Goal: Task Accomplishment & Management: Use online tool/utility

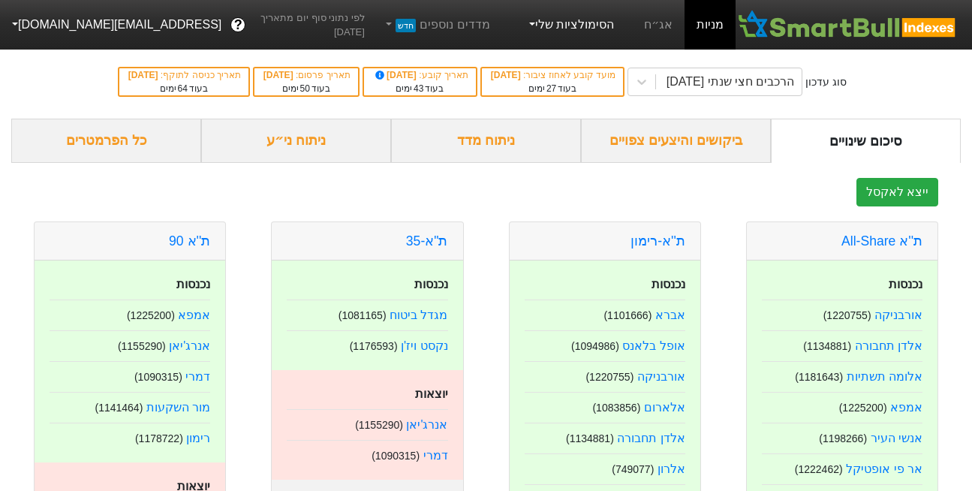
click at [578, 26] on link "הסימולציות שלי" at bounding box center [570, 25] width 101 height 30
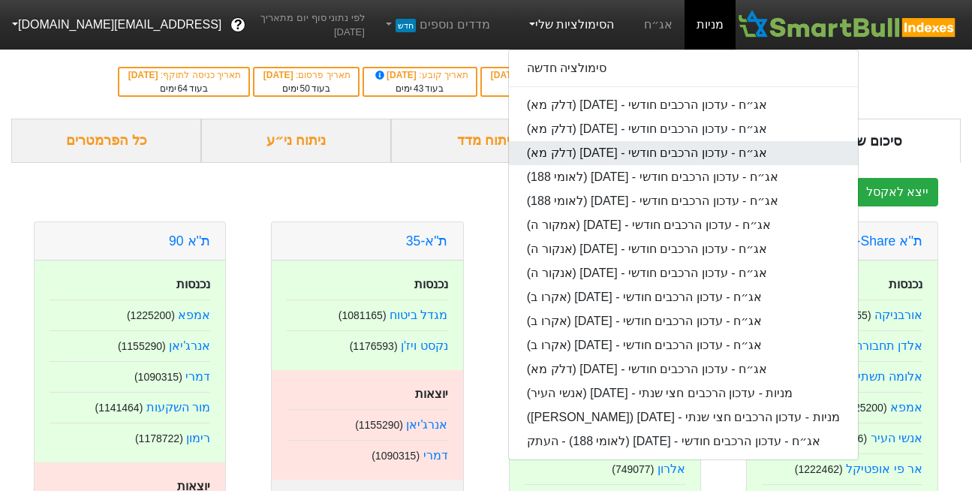
click at [633, 152] on link "אג״ח - עדכון הרכבים חודשי - [DATE] (דלק מא)" at bounding box center [683, 153] width 349 height 24
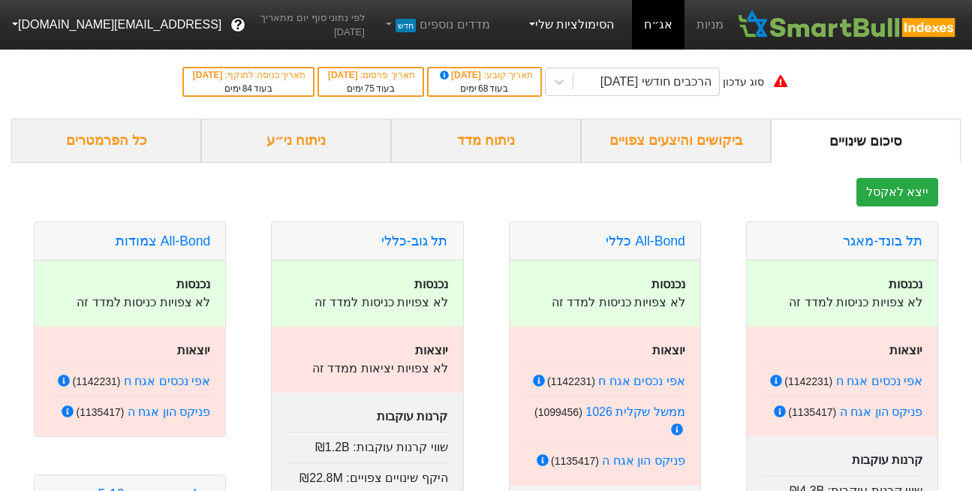
click at [569, 26] on link "הסימולציות שלי" at bounding box center [570, 25] width 101 height 30
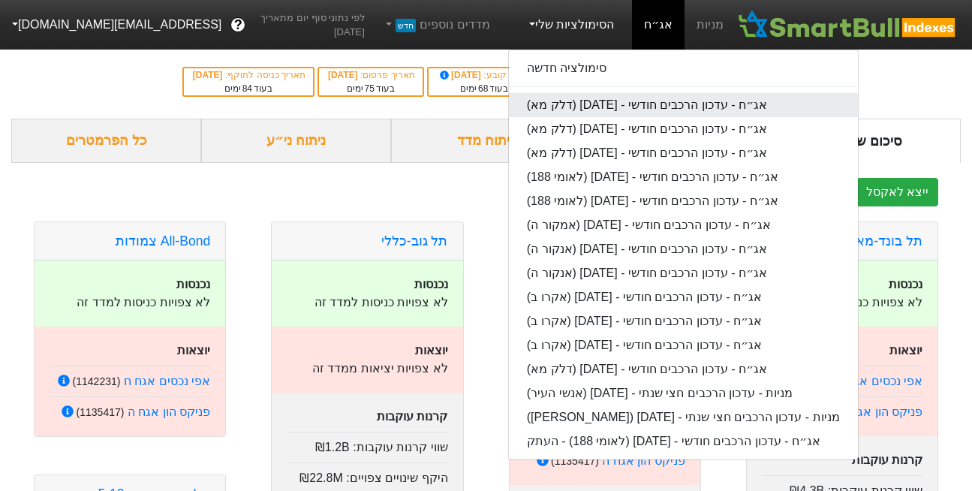
click at [583, 101] on link "אג״ח - עדכון הרכבים חודשי - [DATE] (דלק מא)" at bounding box center [683, 105] width 349 height 24
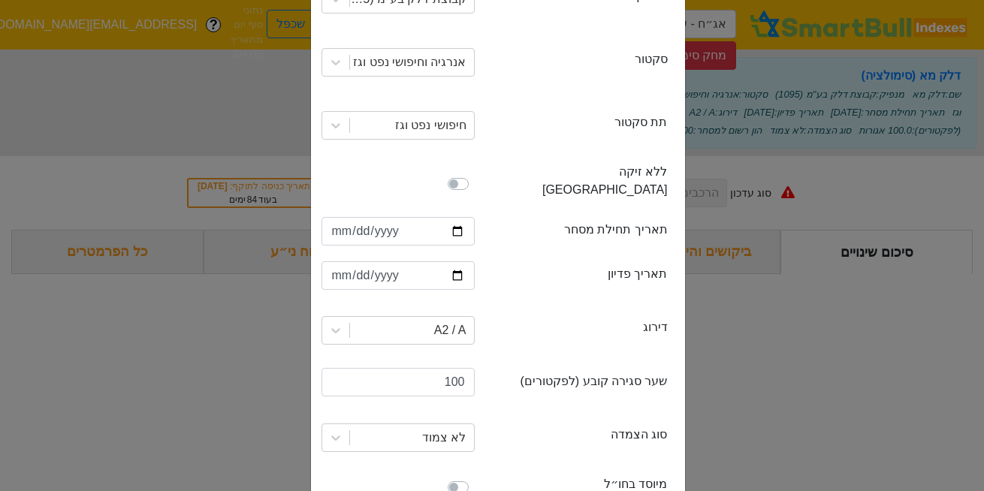
scroll to position [360, 0]
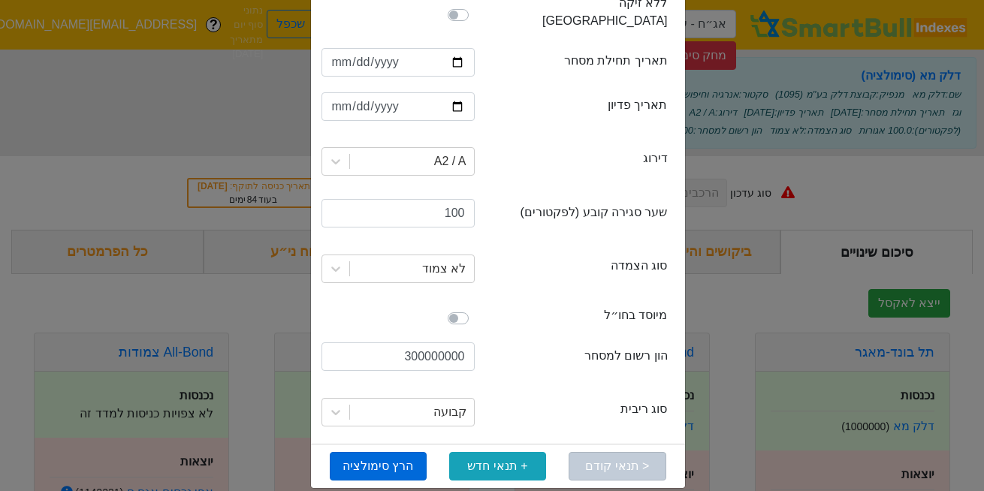
click at [368, 452] on button "הרץ סימולציה" at bounding box center [378, 466] width 97 height 29
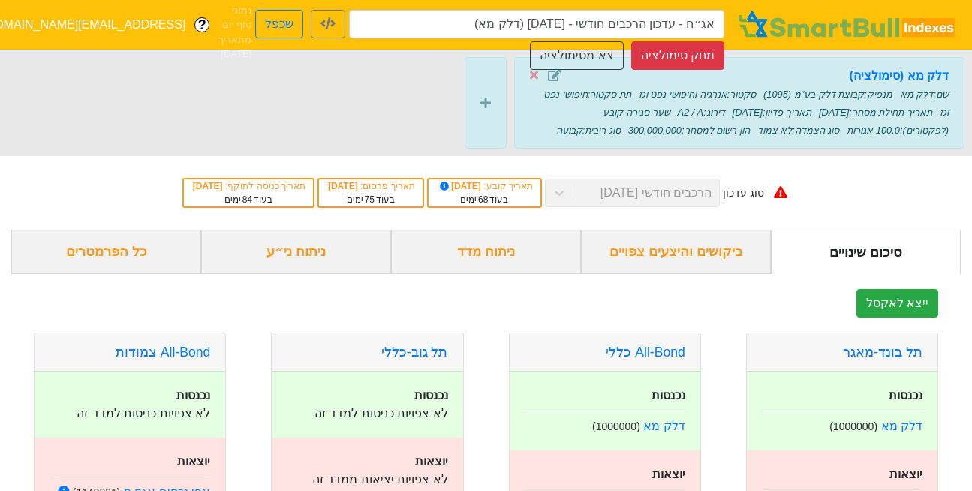
type input "אג״ח - עדכון הרכבים חודשי - [DATE] (דלק מא)"
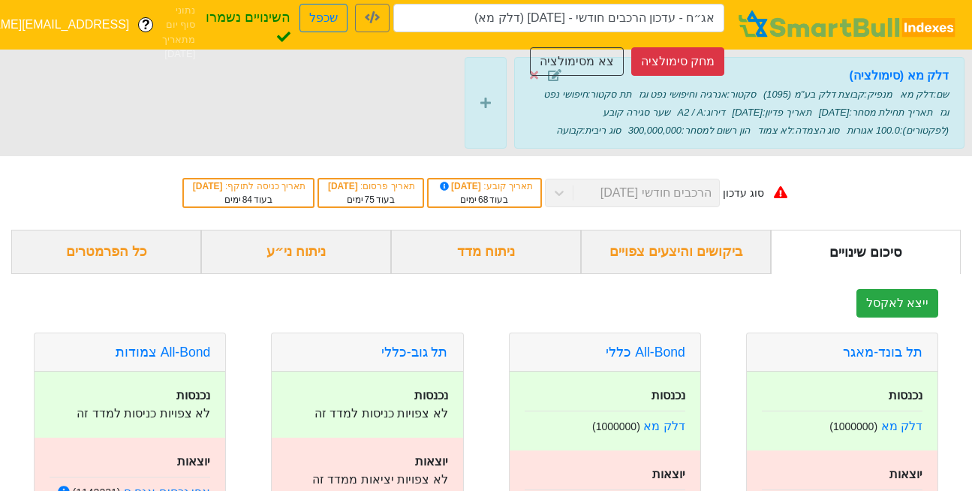
click at [533, 74] on div "סימולציה - אג״ח אג״ח - עדכון הרכבים חודשי - 26/11/25 (דלק מא) שכפל השינויים נשמ…" at bounding box center [465, 25] width 541 height 102
click at [420, 82] on div "דלק מא (סימולציה) שם : דלק מא מנפיק : קבוצת דלק בע"מ (1095) סקטור : אנרגיה וחיפ…" at bounding box center [486, 103] width 972 height 107
click at [596, 62] on button "צא מסימולציה" at bounding box center [576, 61] width 93 height 29
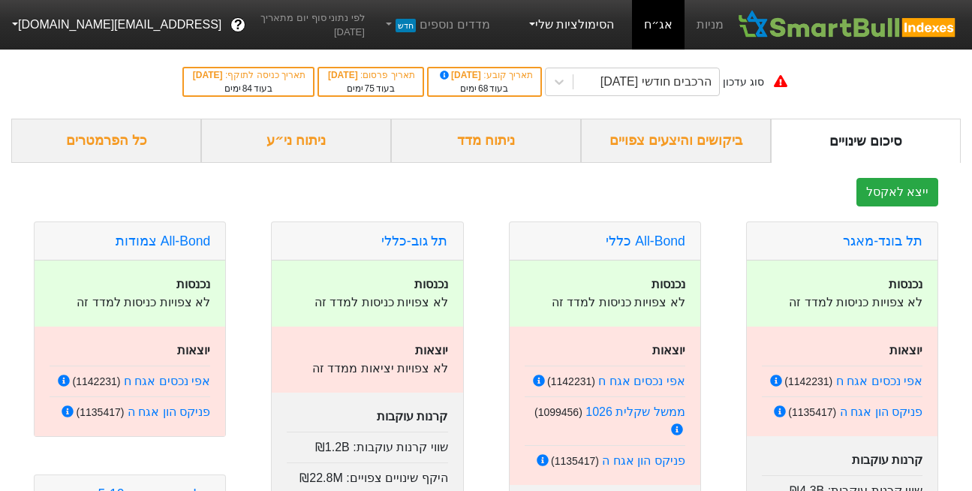
click at [586, 25] on link "הסימולציות שלי" at bounding box center [570, 25] width 101 height 30
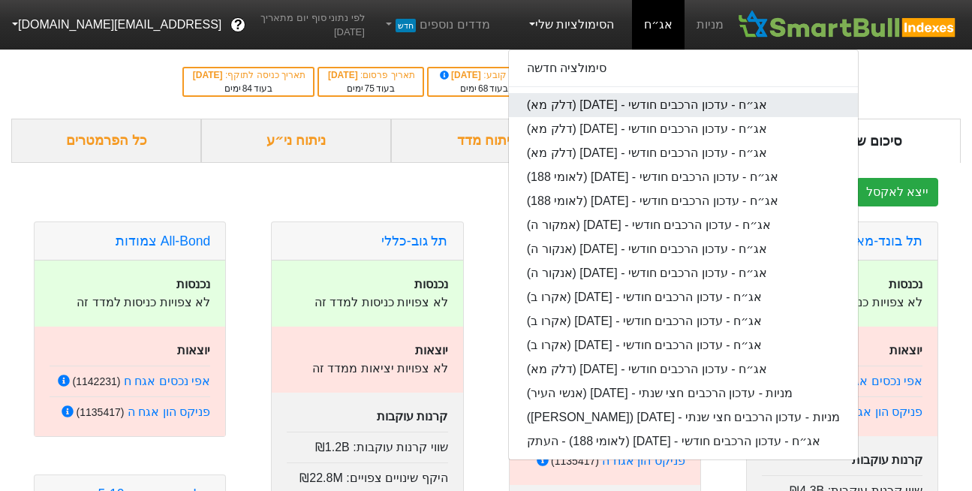
click at [599, 104] on link "אג״ח - עדכון הרכבים חודשי - [DATE] (דלק מא)" at bounding box center [683, 105] width 349 height 24
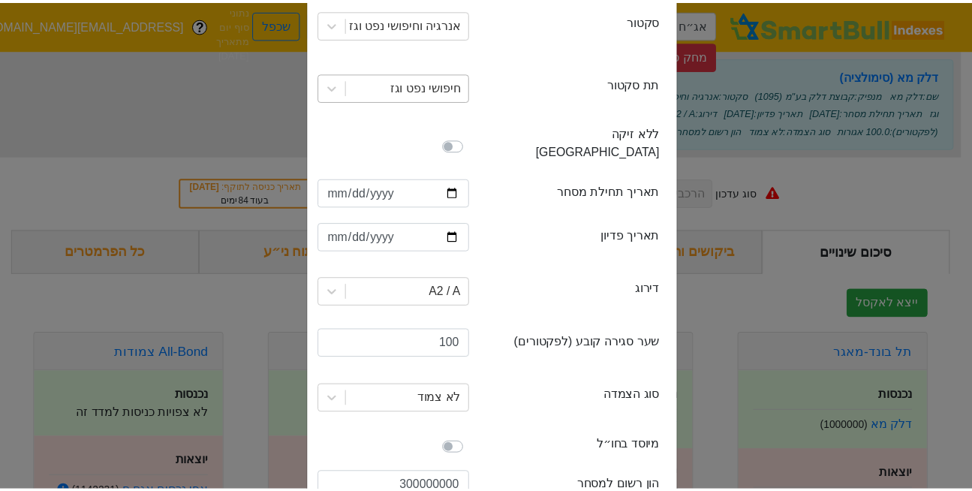
scroll to position [360, 0]
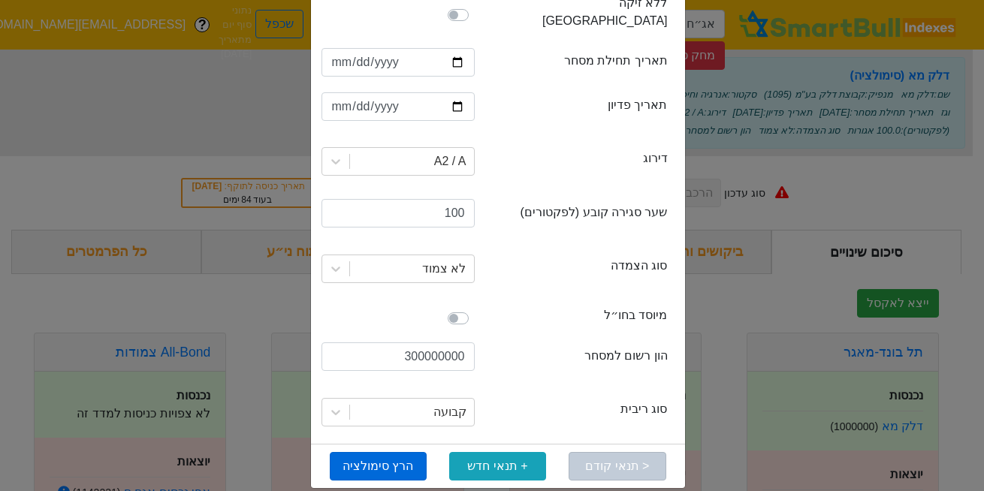
click at [390, 452] on button "הרץ סימולציה" at bounding box center [378, 466] width 97 height 29
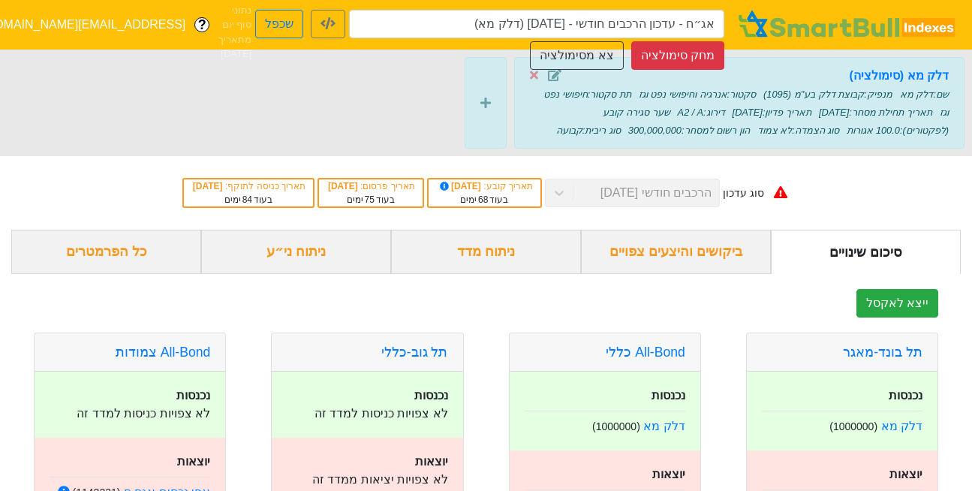
type input "אג״ח - עדכון הרכבים חודשי - [DATE] (דלק מא)"
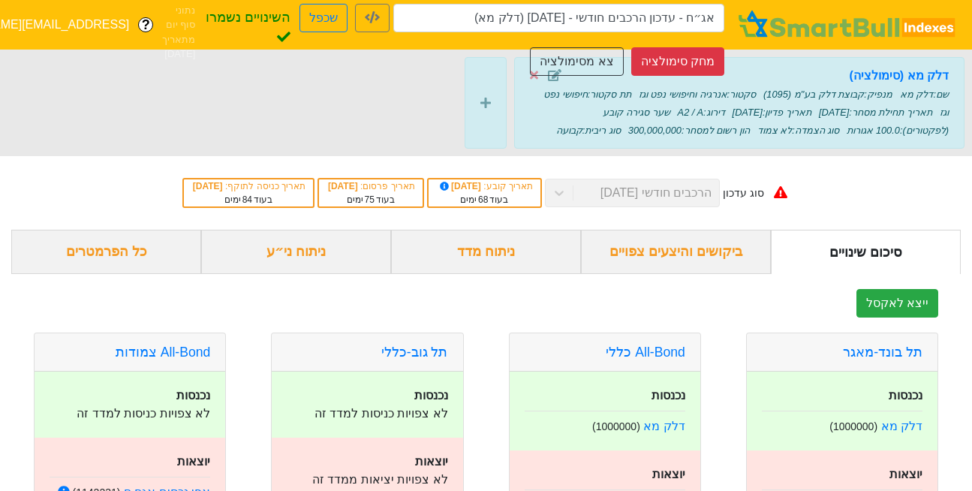
click at [266, 247] on div "ניתוח ני״ע" at bounding box center [296, 252] width 190 height 44
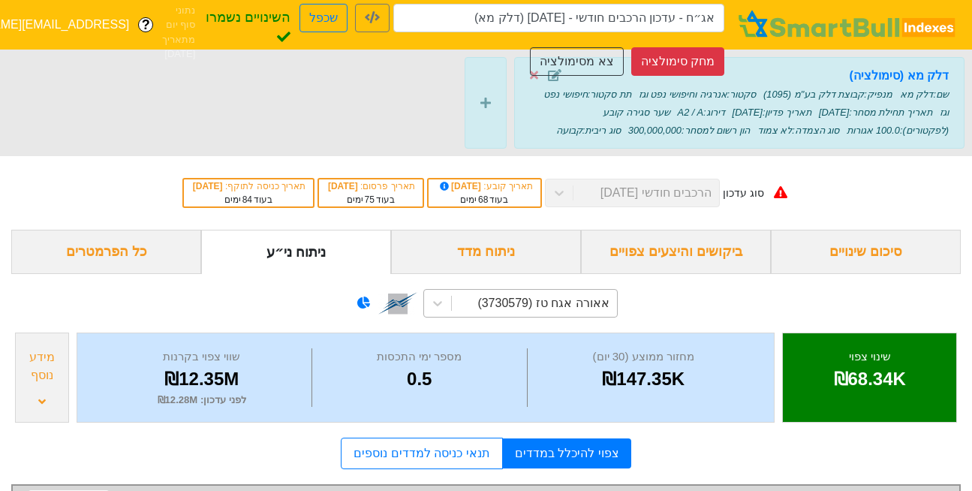
click at [529, 305] on div "אאורה אגח טז (3730579)" at bounding box center [534, 303] width 165 height 27
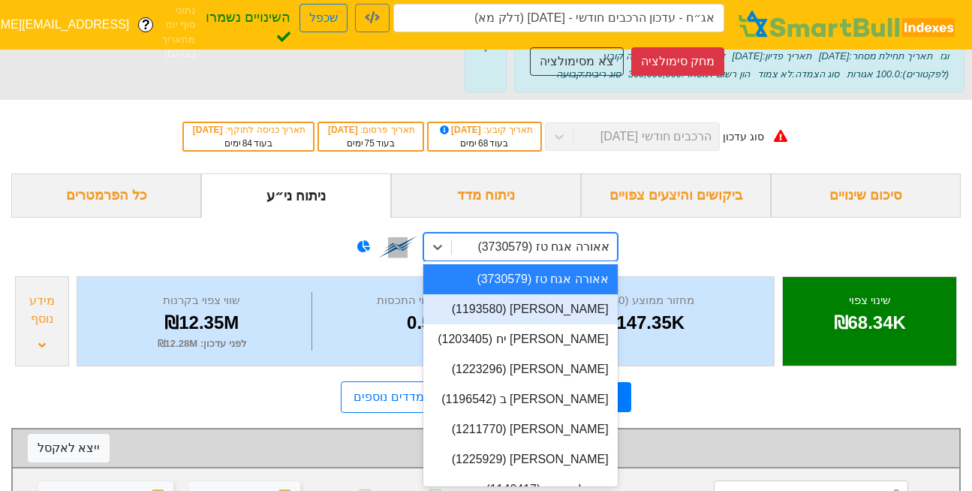
scroll to position [57, 0]
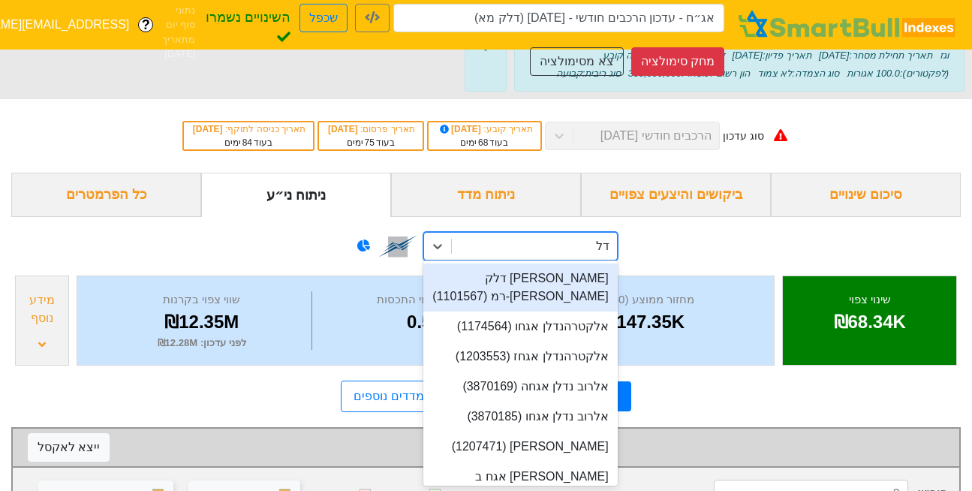
type input "דלק"
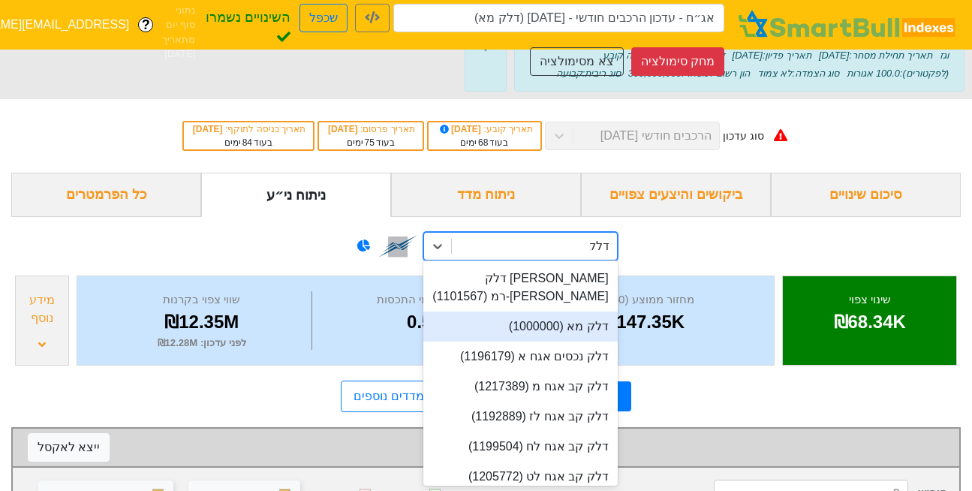
click at [535, 312] on div "דלק מא (1000000)" at bounding box center [521, 327] width 194 height 30
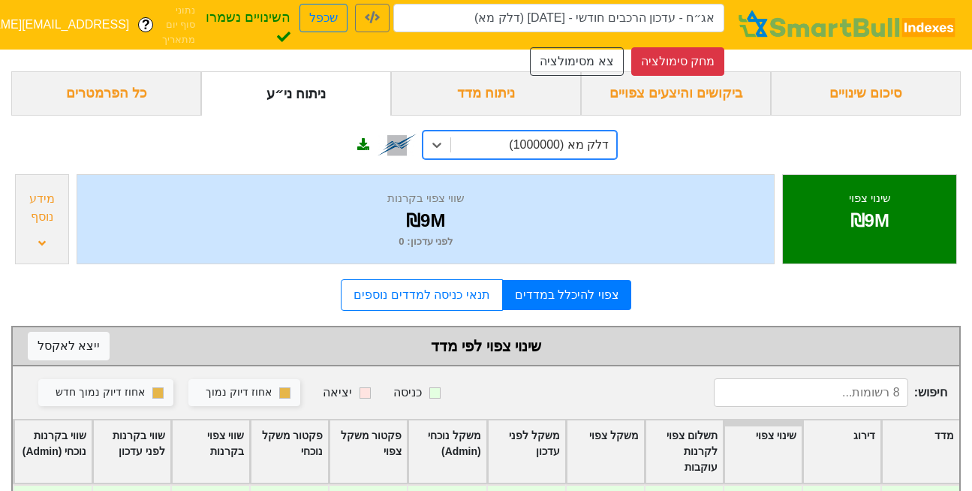
scroll to position [147, 0]
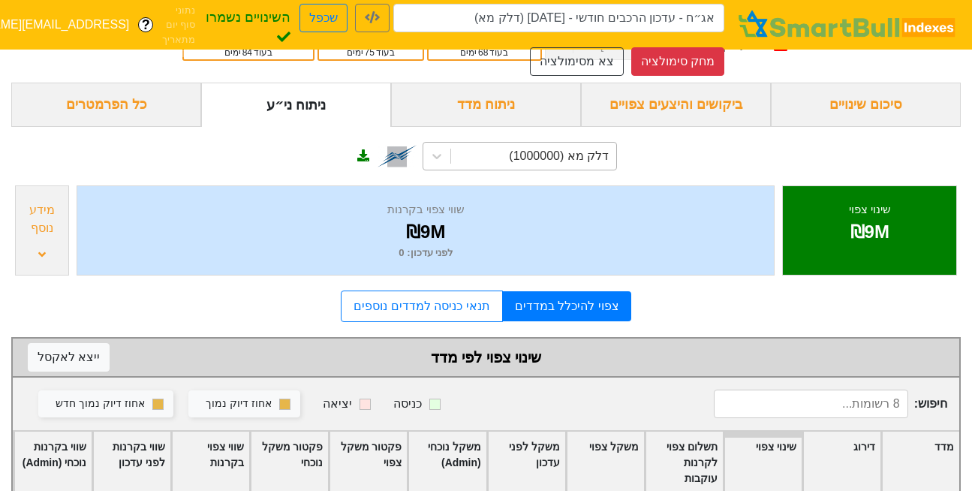
click at [50, 206] on div "מידע נוסף" at bounding box center [42, 219] width 45 height 36
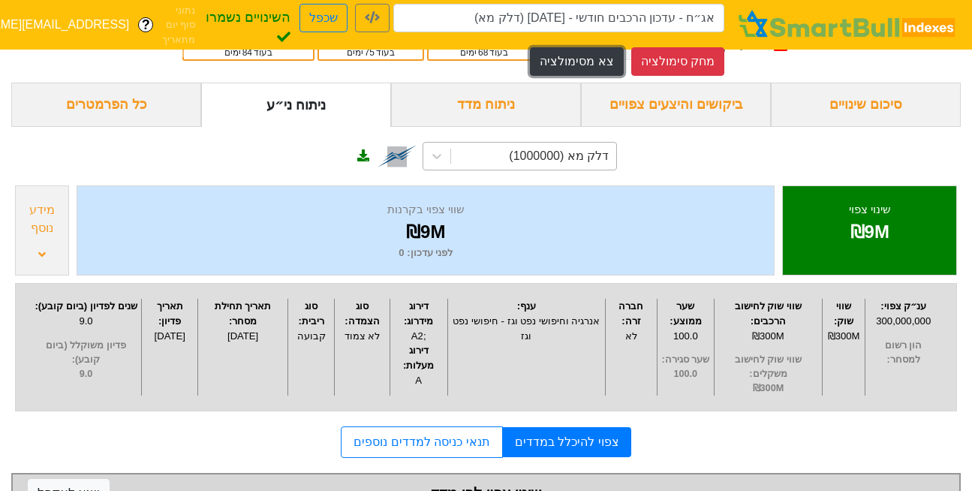
click at [608, 74] on button "צא מסימולציה" at bounding box center [576, 61] width 93 height 29
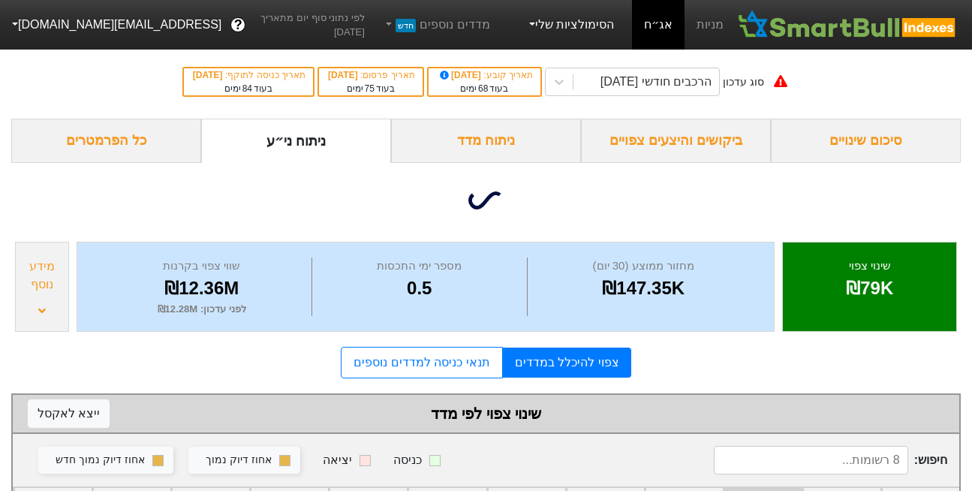
click at [589, 18] on link "הסימולציות שלי" at bounding box center [570, 25] width 101 height 30
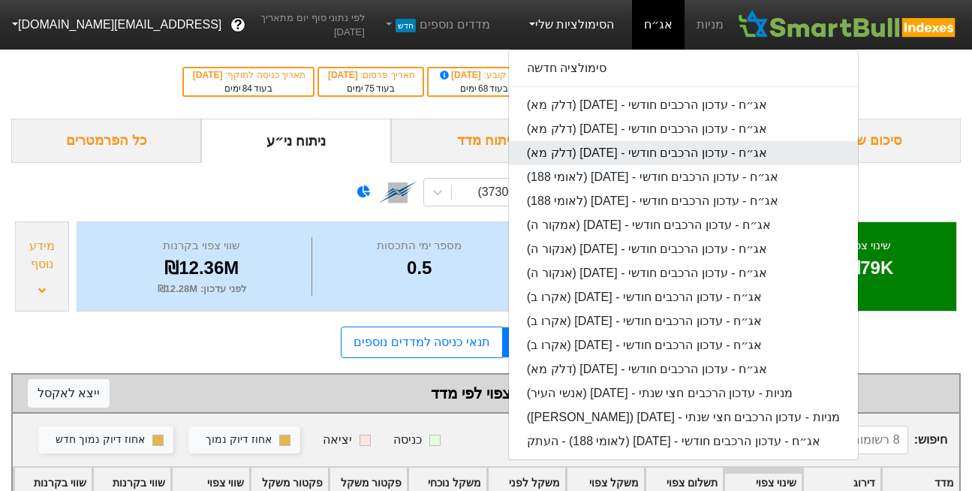
click at [583, 152] on link "אג״ח - עדכון הרכבים חודשי - [DATE] (דלק מא)" at bounding box center [683, 153] width 349 height 24
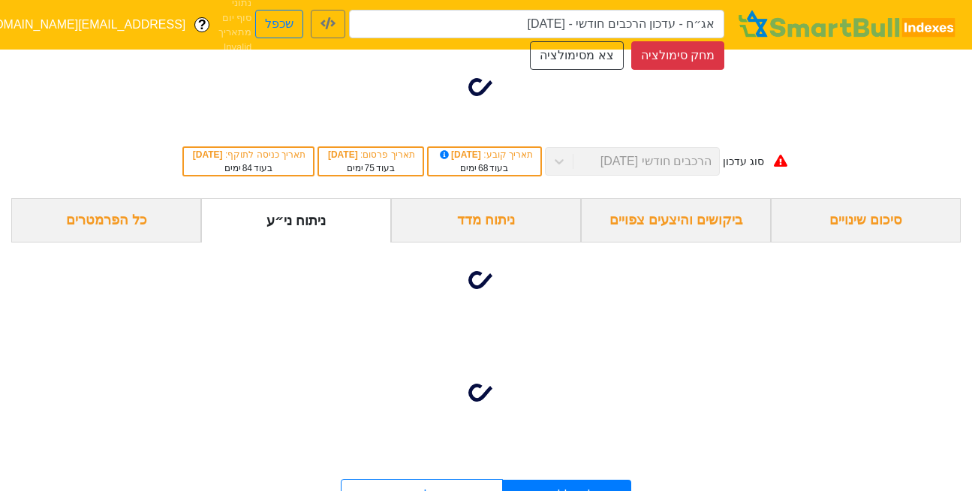
type input "אג״ח - עדכון הרכבים חודשי - [DATE] (דלק מא)"
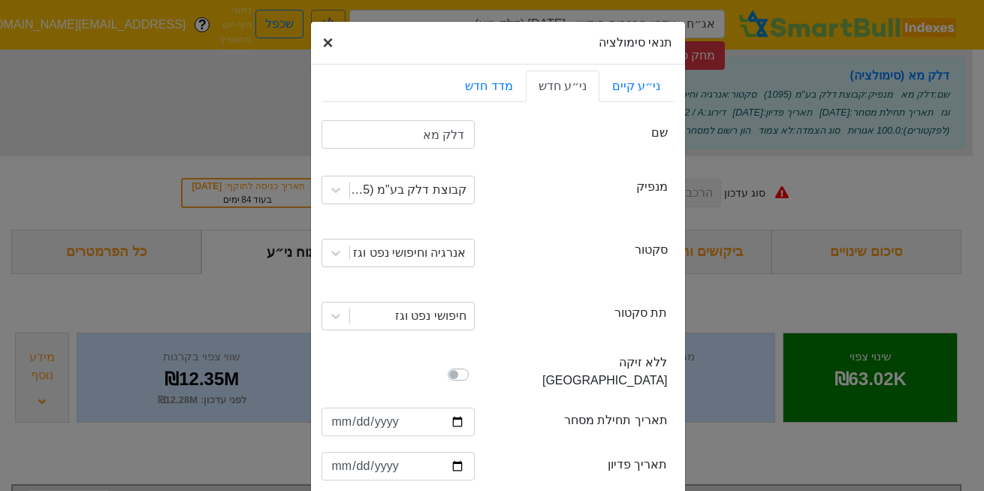
click at [333, 38] on span "×" at bounding box center [328, 42] width 11 height 20
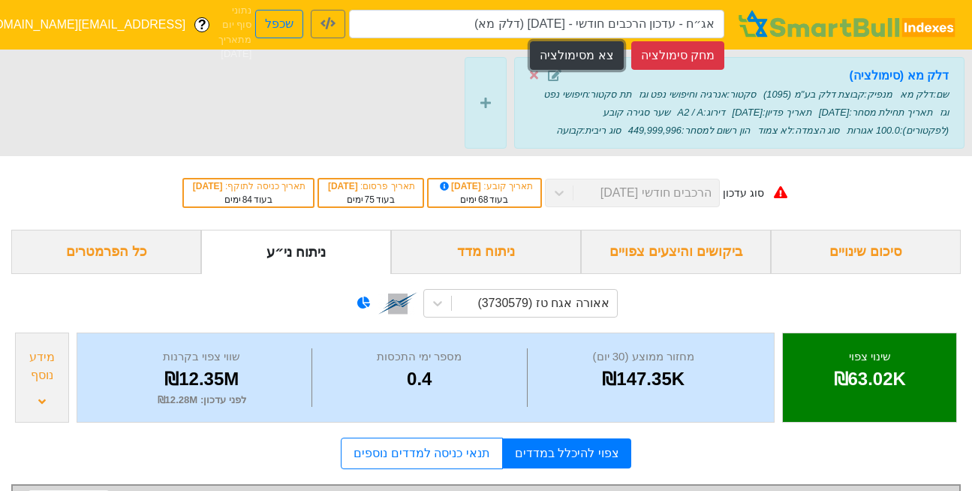
click at [569, 49] on button "צא מסימולציה" at bounding box center [576, 55] width 93 height 29
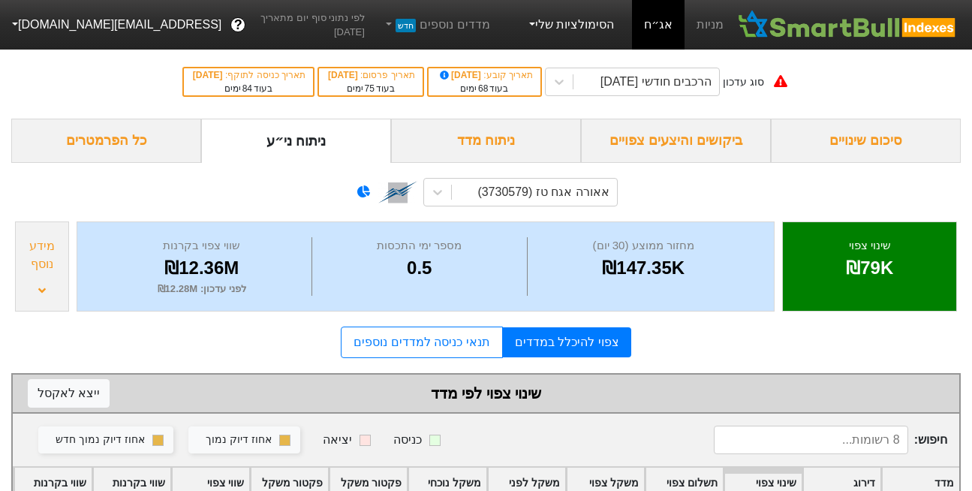
click at [580, 28] on link "הסימולציות שלי" at bounding box center [570, 25] width 101 height 30
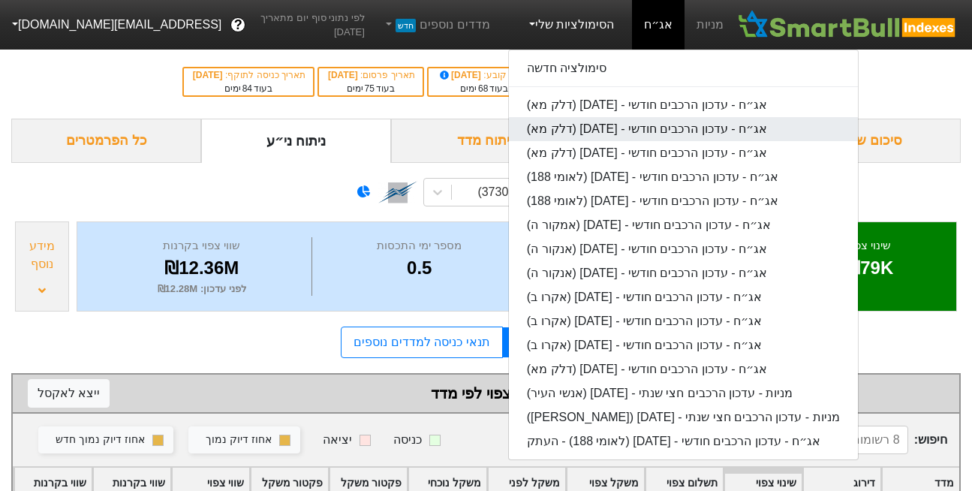
click at [575, 137] on link "אג״ח - עדכון הרכבים חודשי - [DATE] (דלק מא)" at bounding box center [683, 129] width 349 height 24
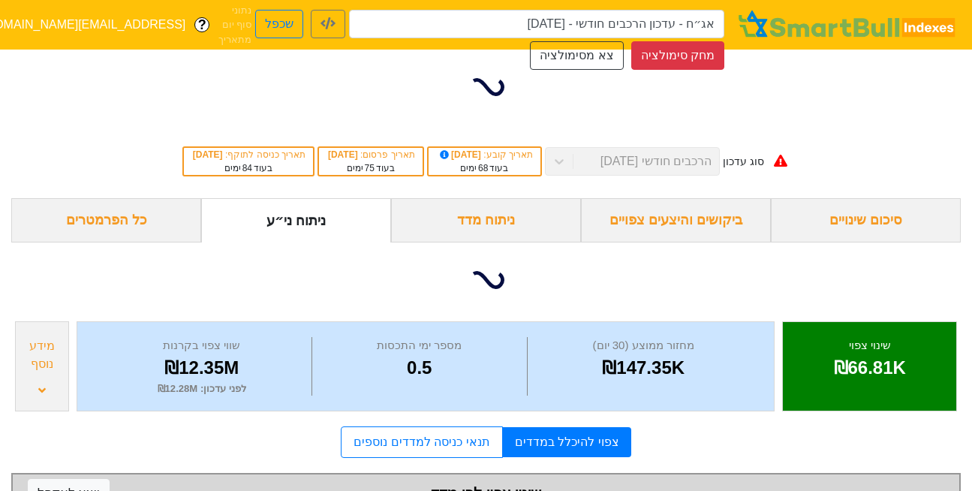
type input "אג״ח - עדכון הרכבים חודשי - [DATE] (דלק מא)"
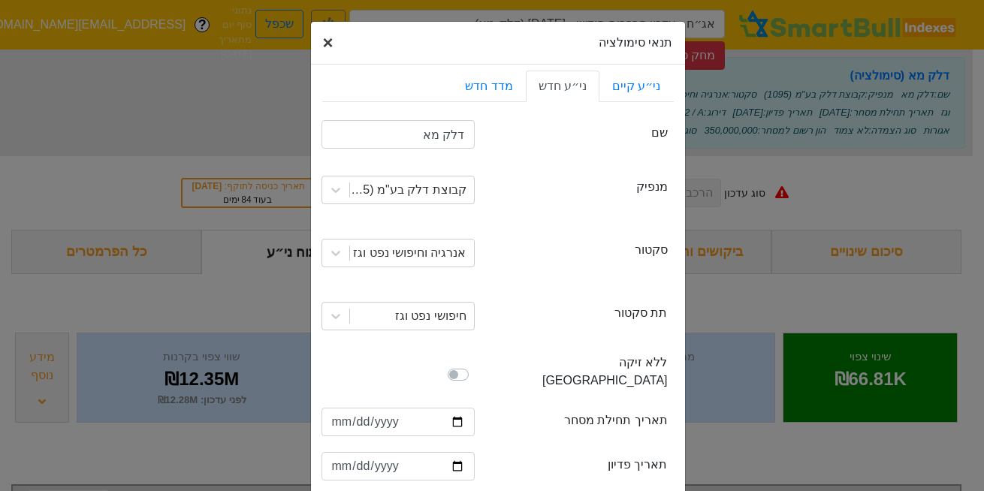
click at [332, 46] on span "×" at bounding box center [328, 42] width 11 height 20
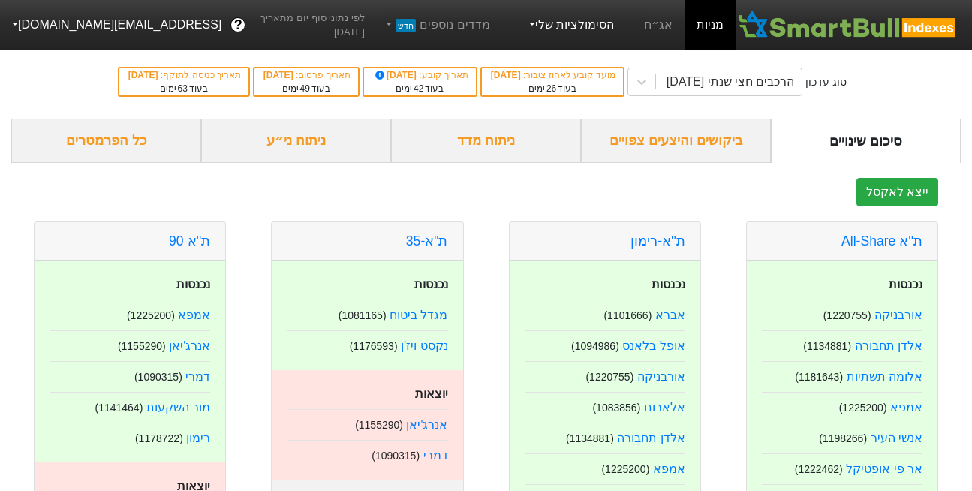
click at [578, 27] on link "הסימולציות שלי" at bounding box center [570, 25] width 101 height 30
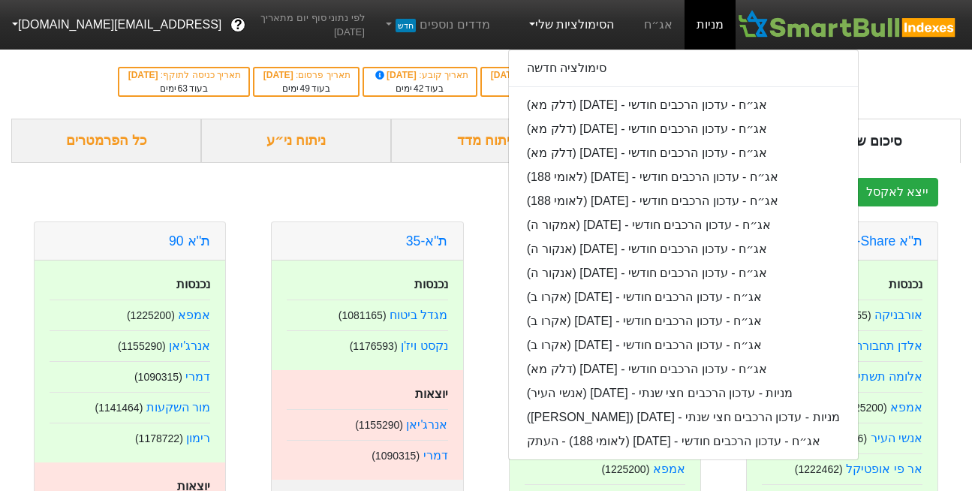
click at [481, 182] on div "ייצא לאקסל" at bounding box center [486, 192] width 950 height 29
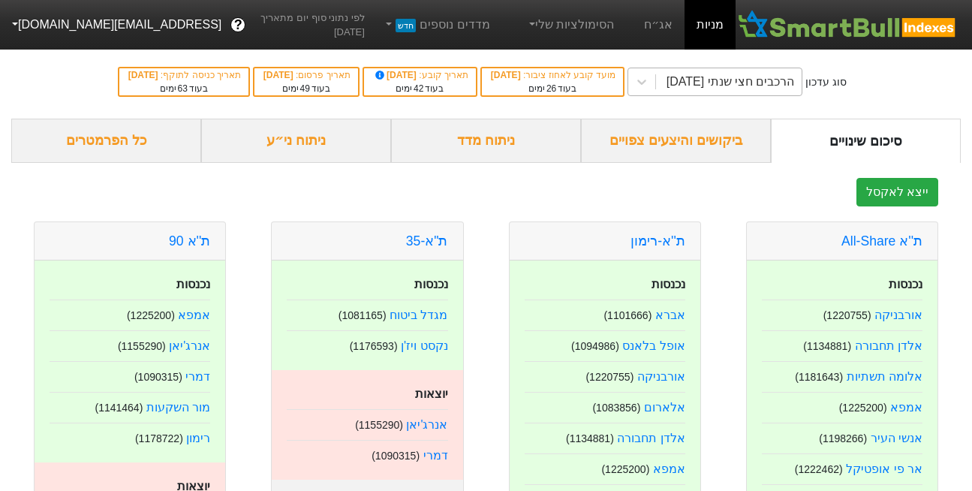
click at [733, 81] on div "הרכבים חצי שנתי [DATE]" at bounding box center [731, 82] width 128 height 18
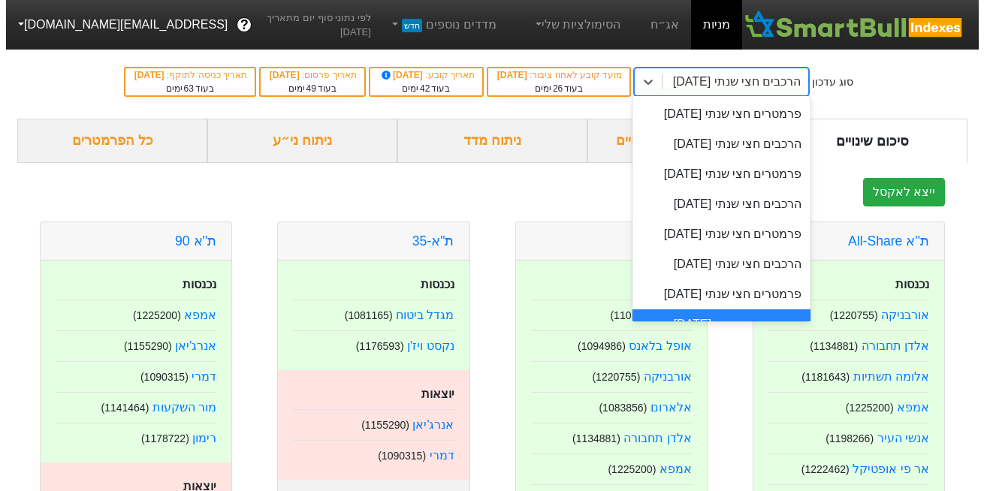
scroll to position [93, 0]
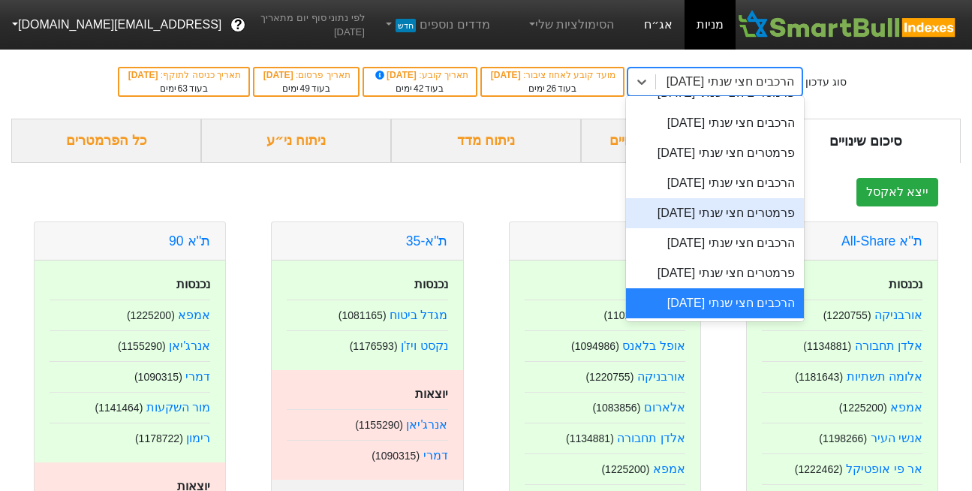
click at [657, 35] on link "אג״ח" at bounding box center [658, 25] width 53 height 50
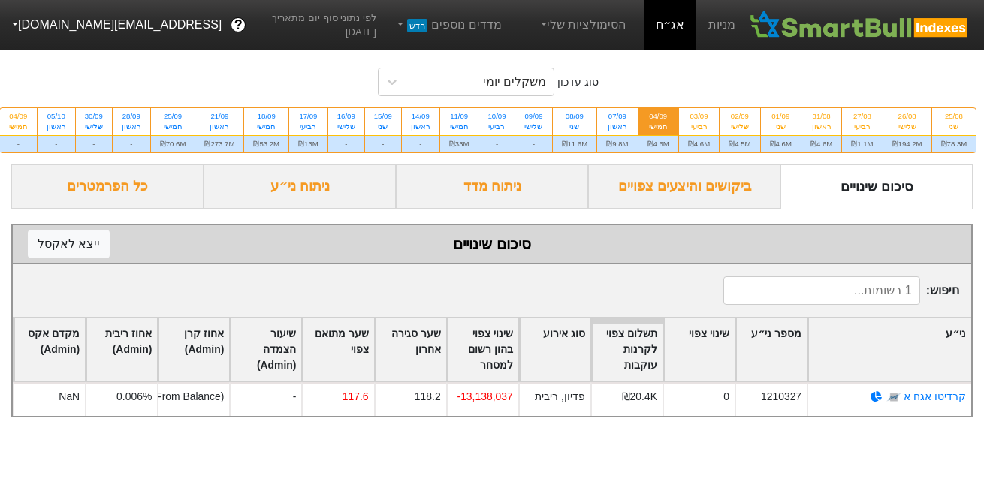
click at [467, 98] on div "סוג עדכון משקלים יומי 25/08 שני ₪78.3M 26/08 שלישי ₪194.2M 27/08 רביעי ₪1.1M 31…" at bounding box center [492, 104] width 984 height 119
click at [503, 74] on div "משקלים יומי" at bounding box center [514, 82] width 63 height 18
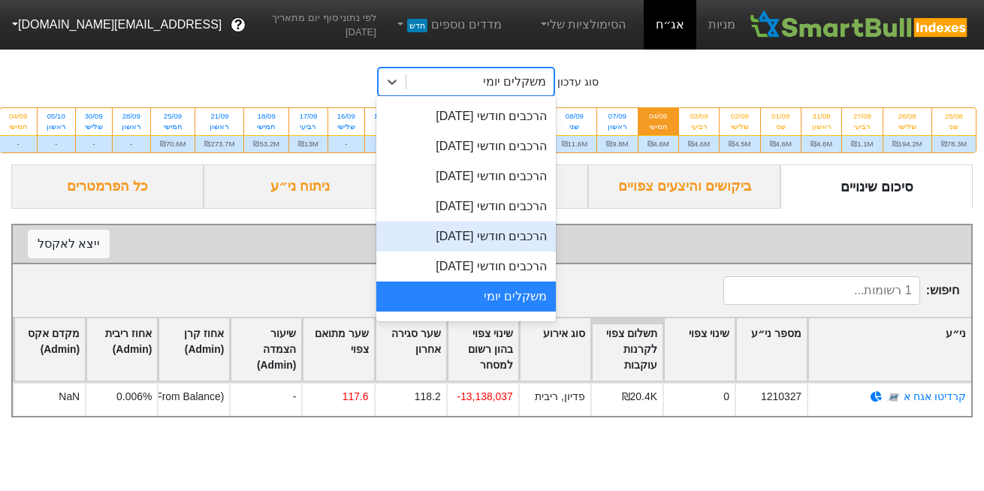
scroll to position [580, 0]
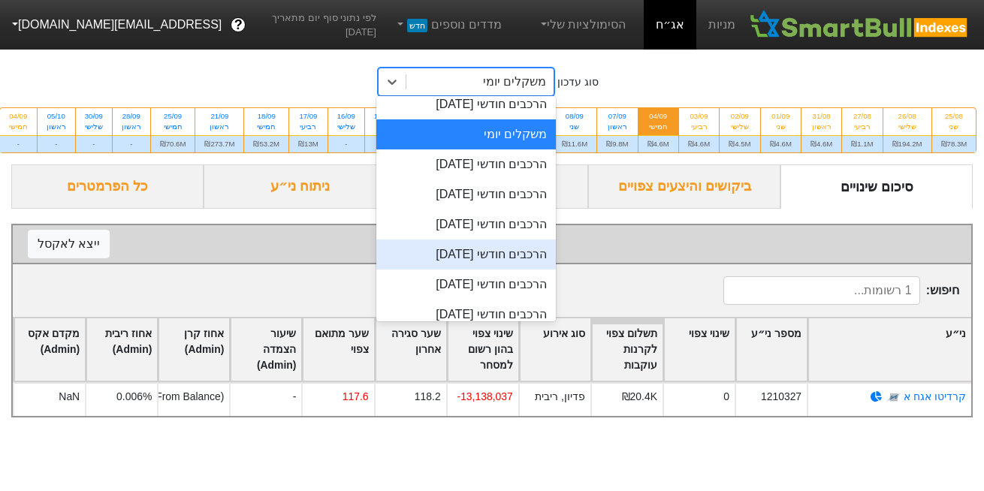
click at [473, 253] on div "הרכבים חודשי 26/11/2025" at bounding box center [466, 255] width 180 height 30
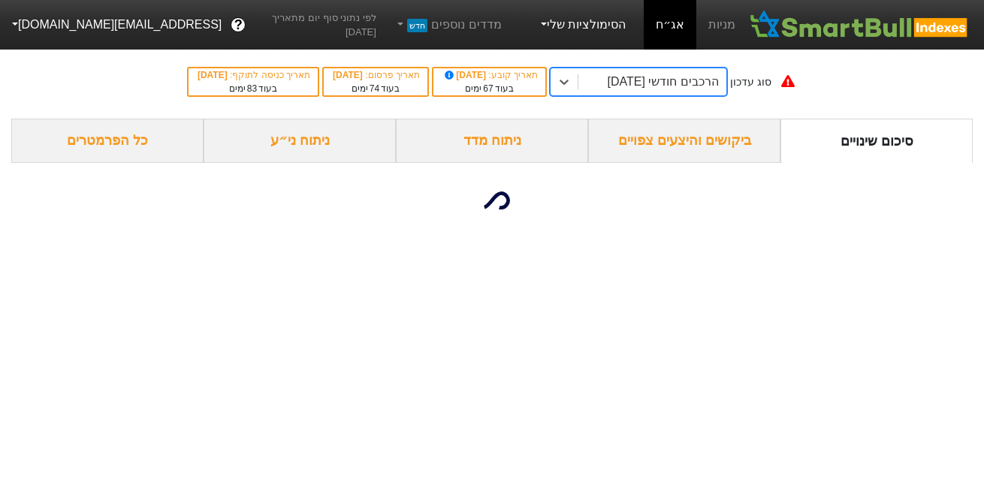
click at [582, 21] on link "הסימולציות שלי" at bounding box center [582, 25] width 101 height 30
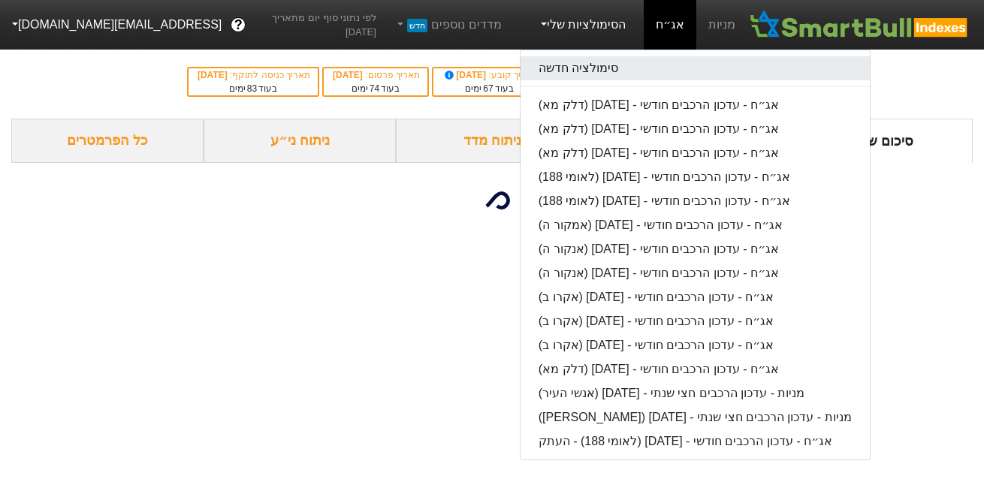
click at [574, 68] on link "סימולציה חדשה" at bounding box center [694, 68] width 349 height 24
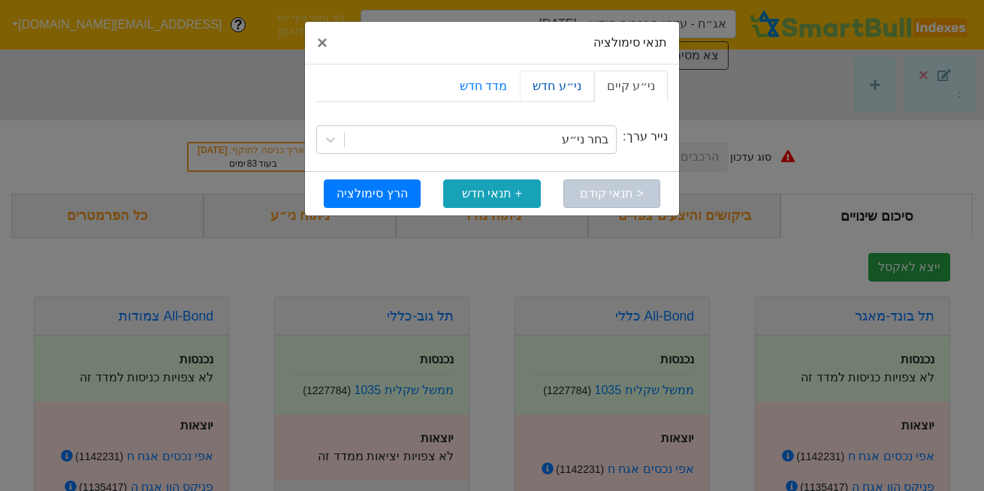
click at [564, 80] on link "ני״ע חדש" at bounding box center [557, 87] width 74 height 32
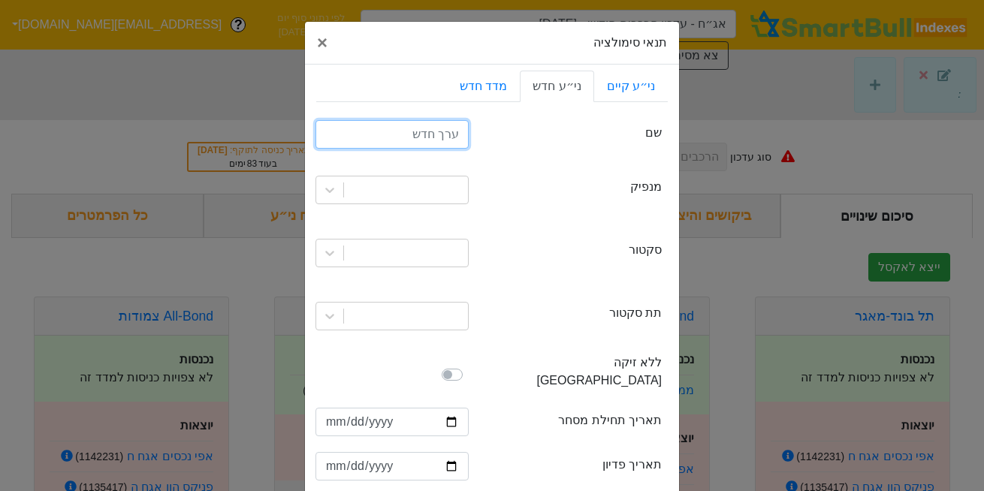
click at [454, 129] on input "text" at bounding box center [391, 134] width 153 height 29
type input "שיכון ובינוי 11"
click at [429, 176] on div at bounding box center [391, 190] width 153 height 29
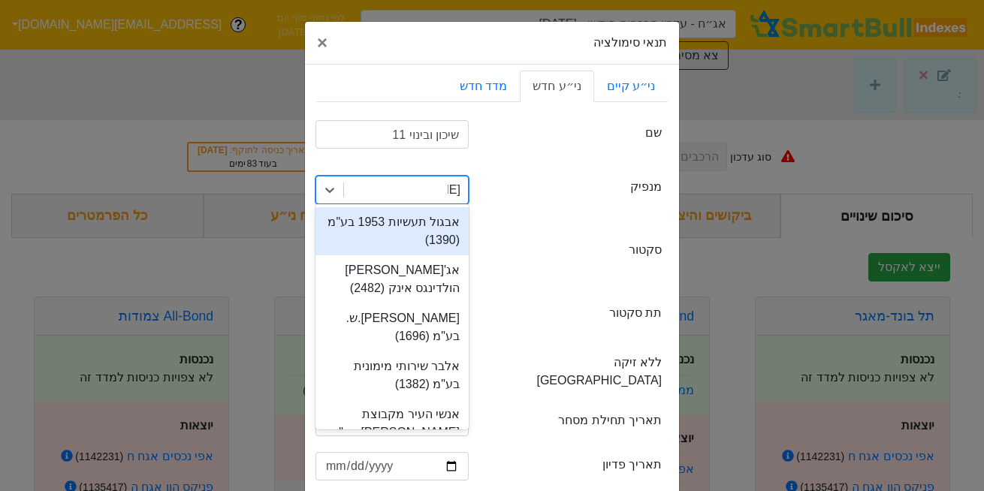
type input "שיכ"
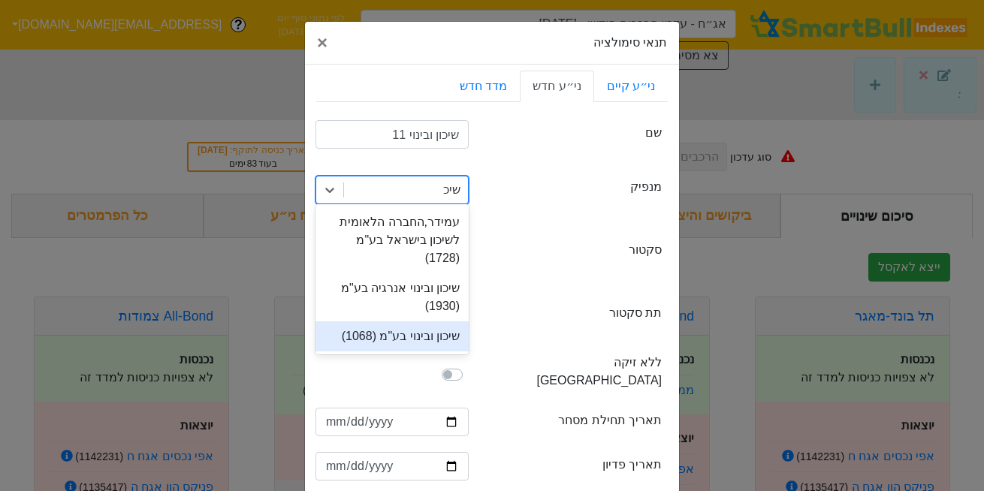
click at [424, 321] on div "שיכון ובינוי בע"מ (1068)" at bounding box center [391, 336] width 153 height 30
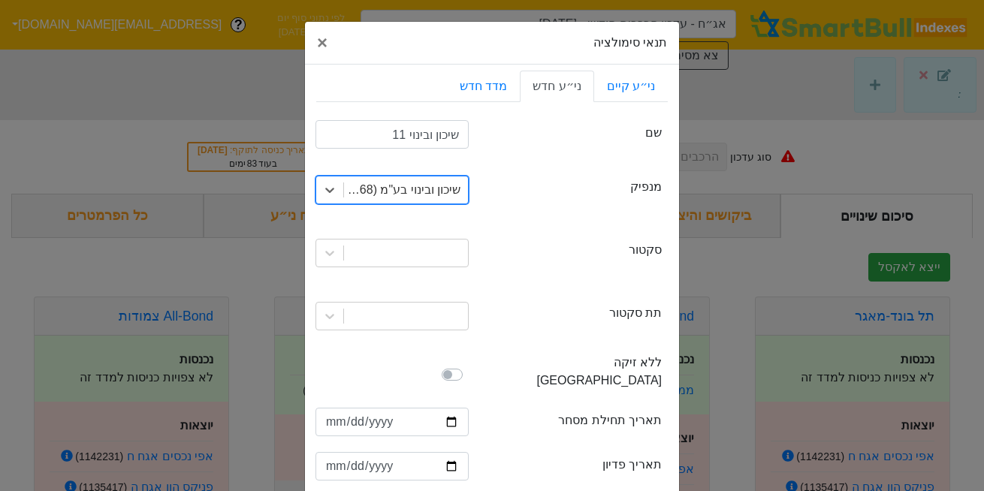
click at [427, 267] on div at bounding box center [392, 253] width 176 height 51
click at [424, 261] on div at bounding box center [391, 253] width 153 height 29
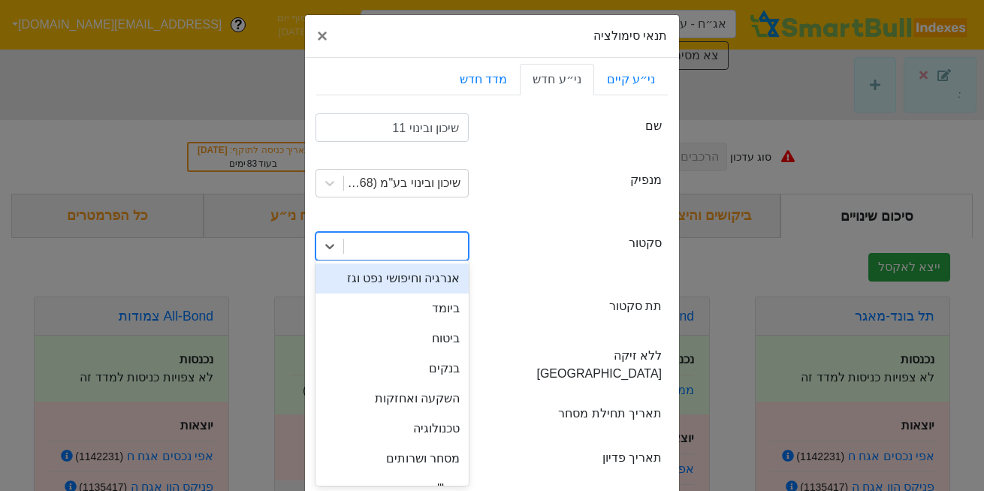
click at [436, 247] on div at bounding box center [406, 246] width 124 height 27
type input "נד"
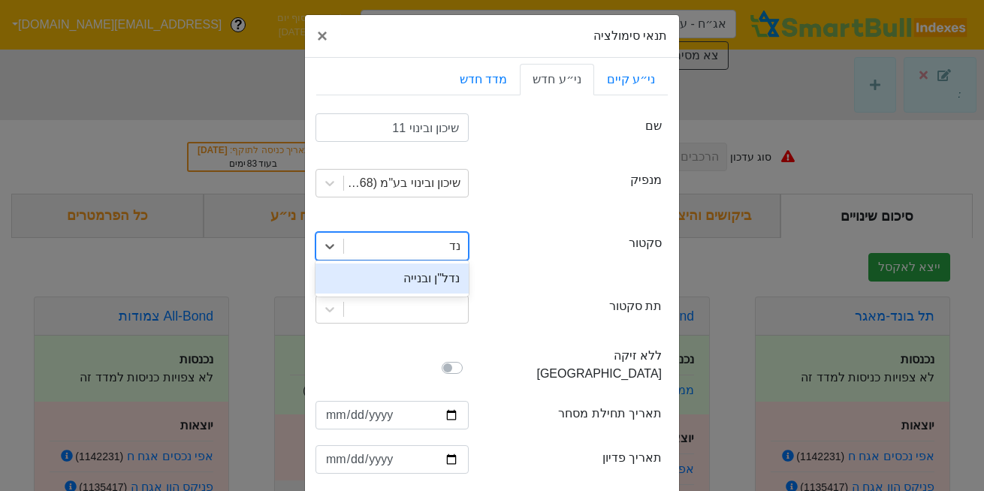
click at [438, 285] on div "נדל"ן ובנייה" at bounding box center [391, 279] width 153 height 30
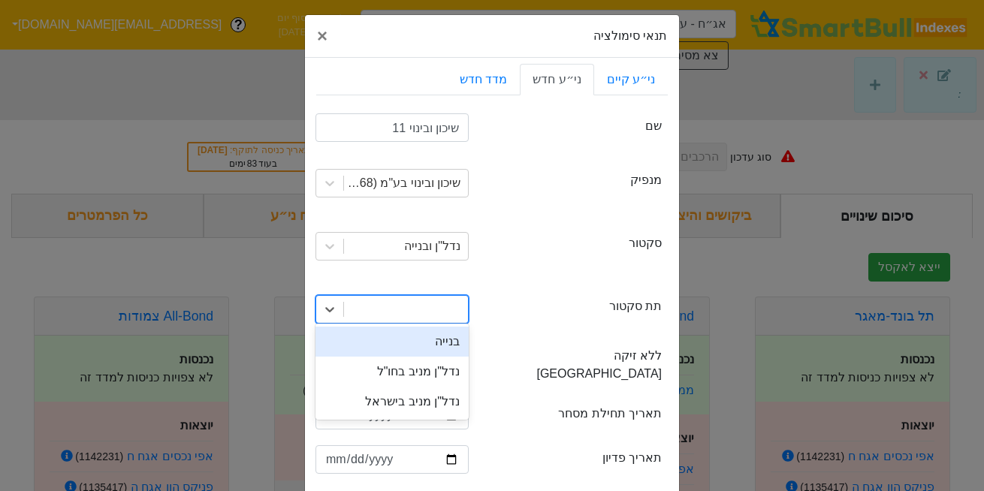
click at [404, 314] on div at bounding box center [406, 309] width 124 height 27
click at [430, 341] on div "בנייה" at bounding box center [391, 342] width 153 height 30
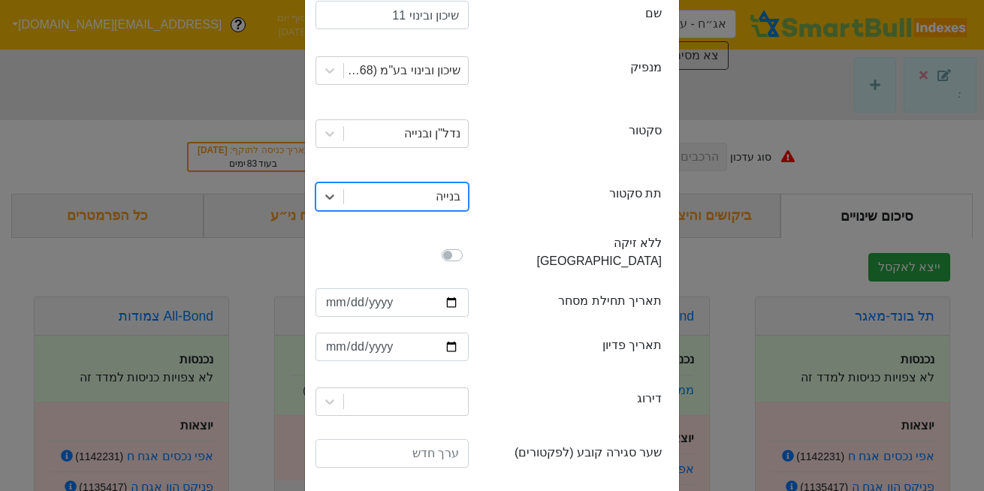
scroll to position [120, 0]
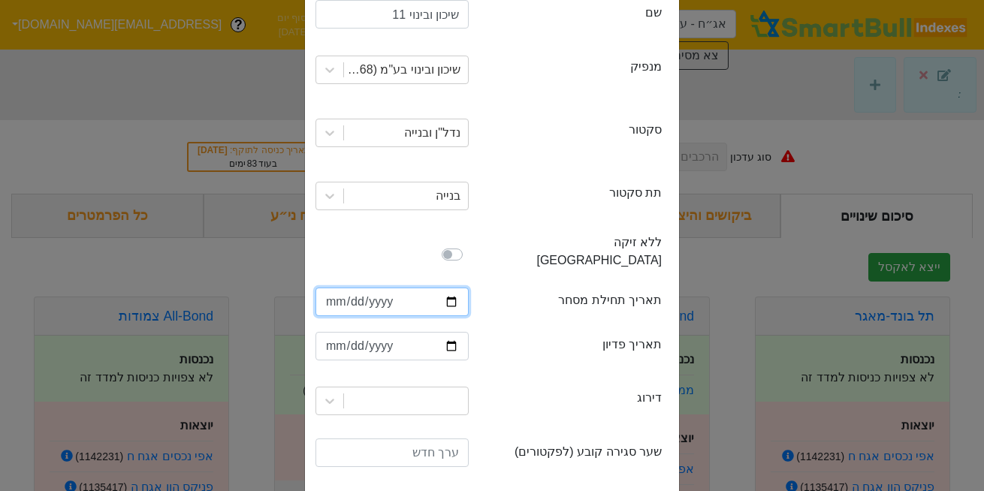
click at [337, 288] on input "date" at bounding box center [391, 302] width 153 height 29
type input "2025-09-09"
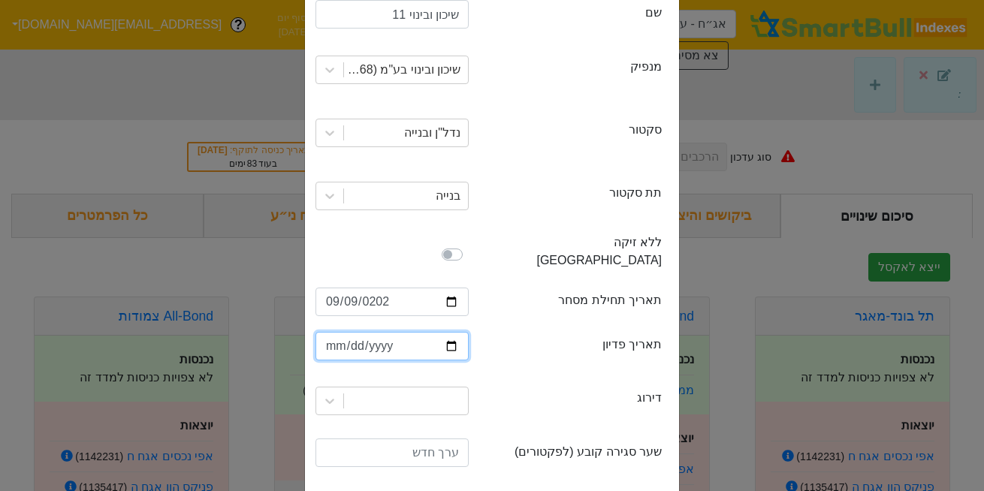
click at [336, 332] on input "date" at bounding box center [391, 346] width 153 height 29
type input "202520-03-31"
type input "2033-03-31"
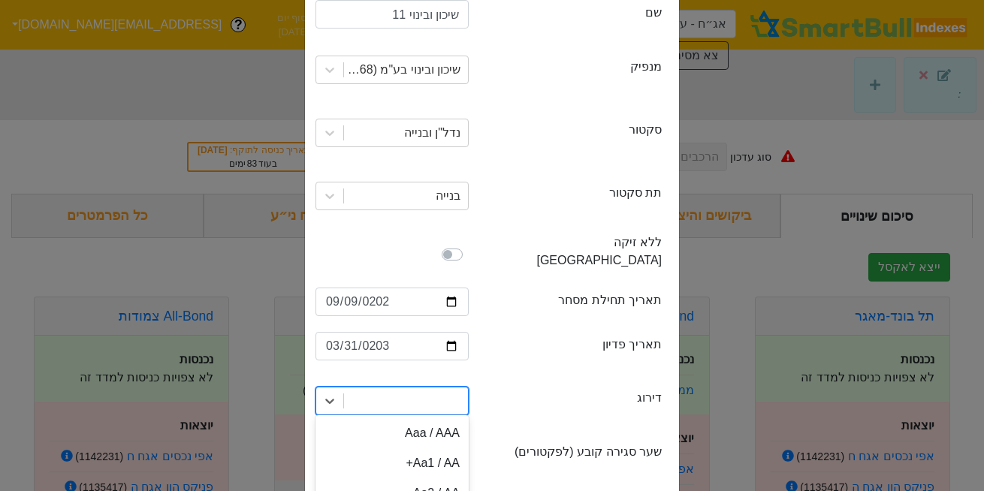
scroll to position [257, 0]
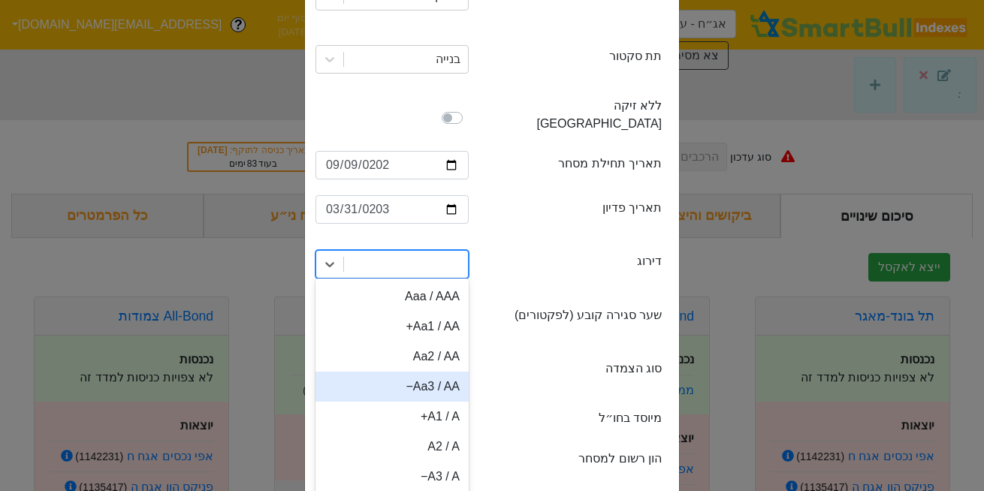
click at [402, 279] on div "option Aa3 / AA− focused, 4 of 21. 21 results available. Use Up and Down to cho…" at bounding box center [391, 264] width 153 height 29
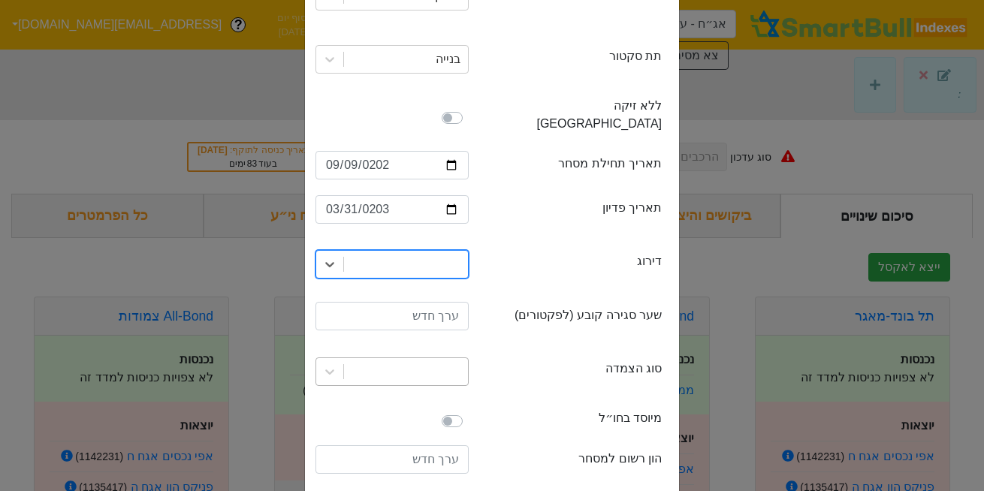
click at [466, 358] on div at bounding box center [406, 371] width 124 height 27
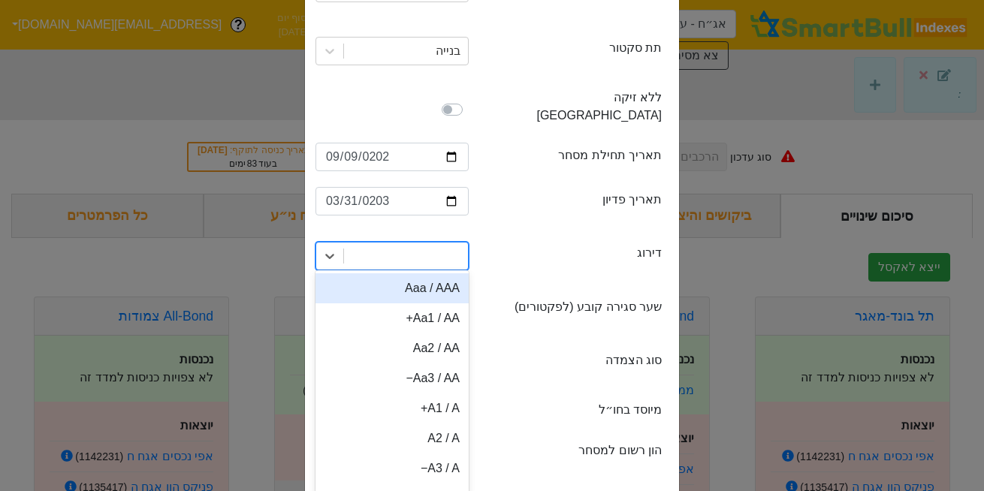
click at [444, 245] on div at bounding box center [406, 256] width 124 height 27
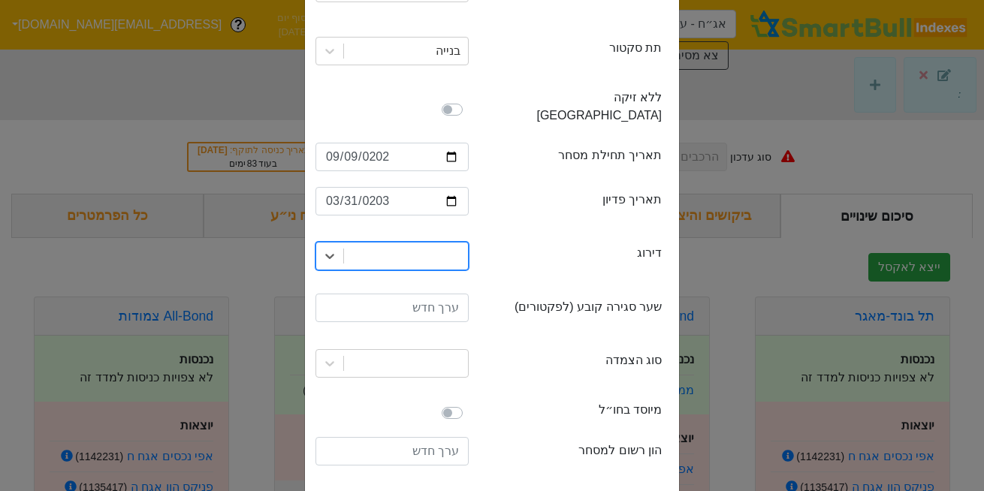
click at [429, 244] on div at bounding box center [406, 256] width 124 height 27
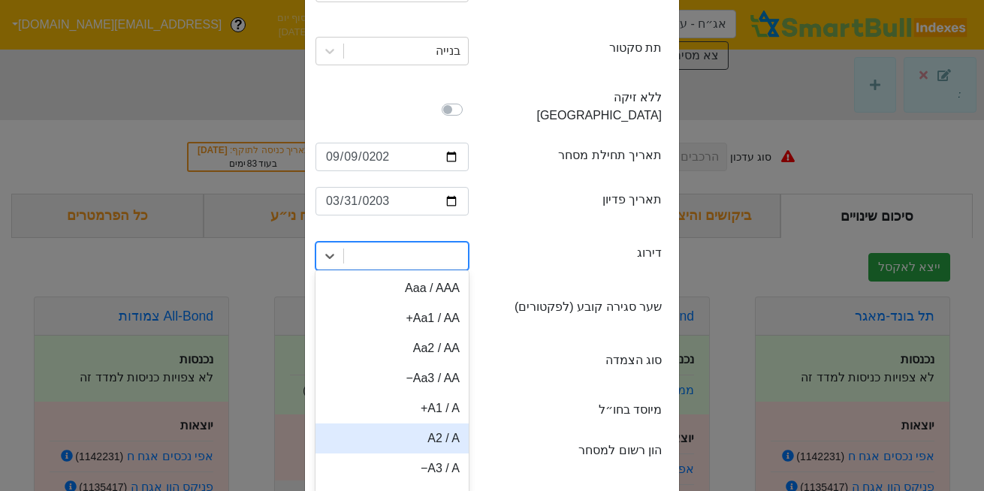
click at [443, 424] on div "A2 / A" at bounding box center [391, 439] width 153 height 30
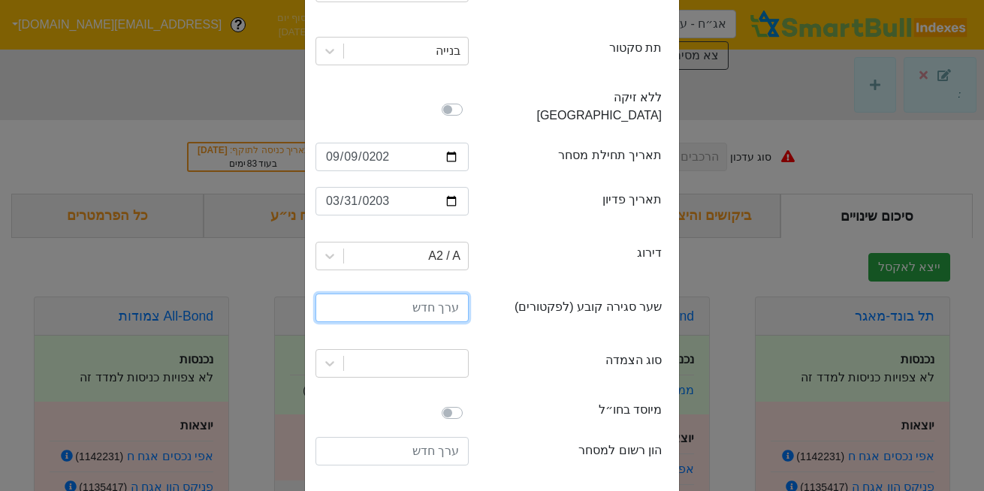
click at [430, 294] on input "number" at bounding box center [391, 308] width 153 height 29
type input "100"
click at [439, 354] on div at bounding box center [406, 363] width 124 height 27
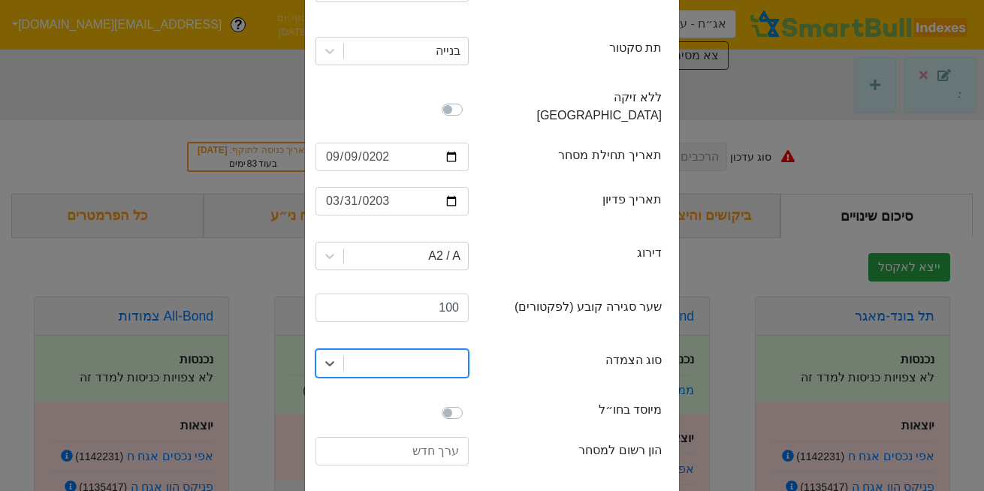
click at [439, 354] on div at bounding box center [406, 363] width 124 height 27
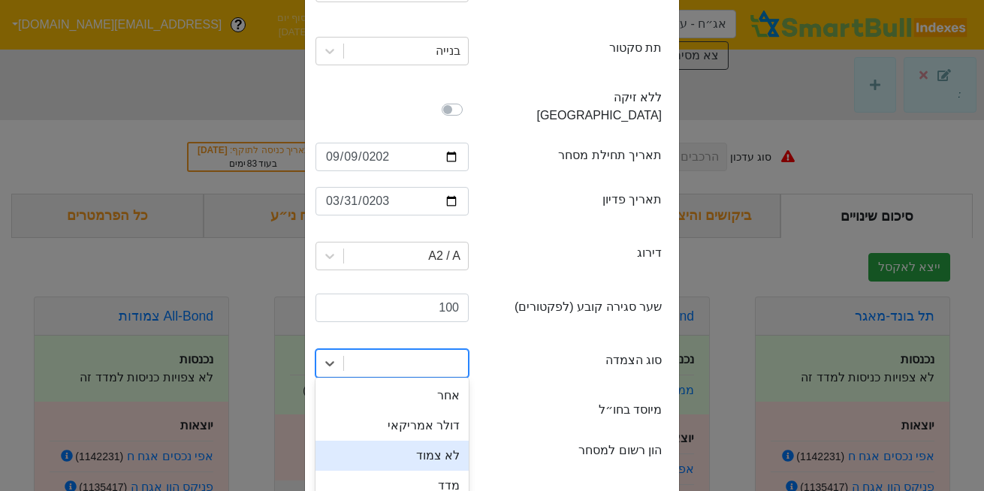
click at [445, 446] on div "לא צמוד" at bounding box center [391, 456] width 153 height 30
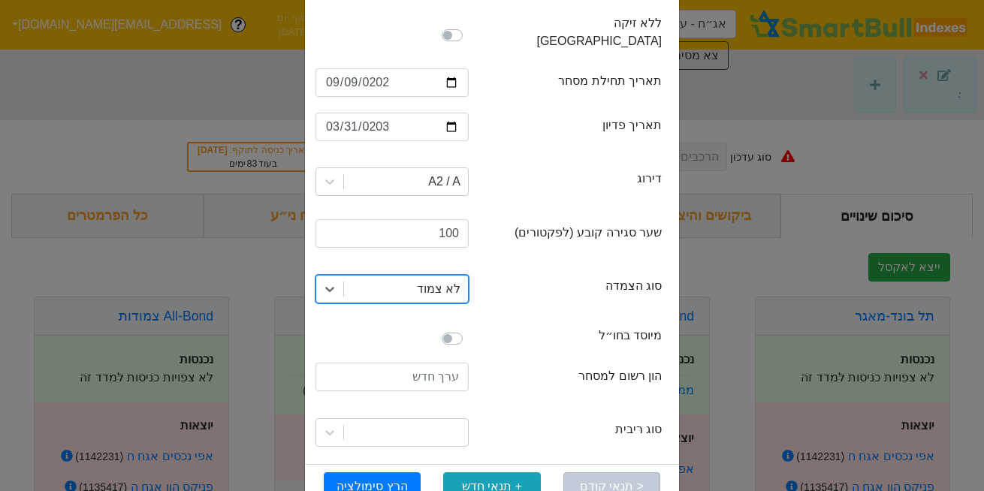
scroll to position [360, 0]
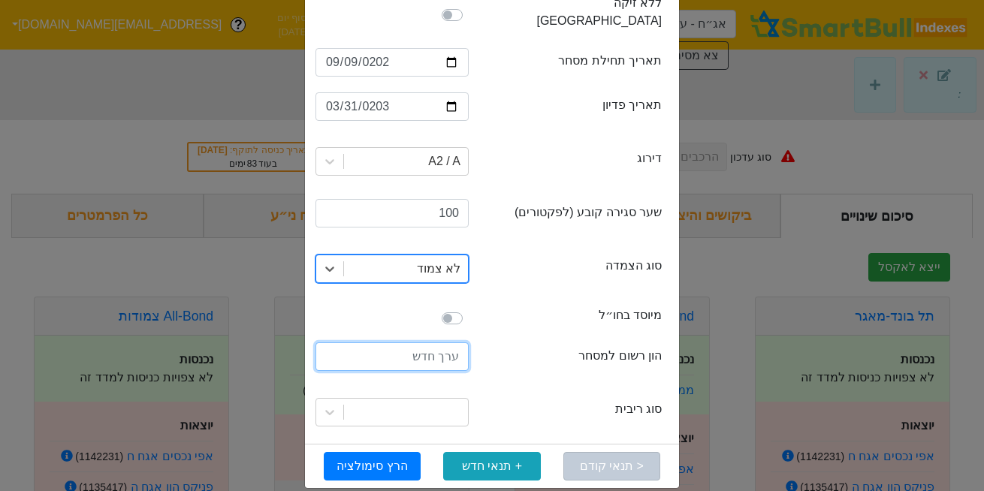
click at [437, 348] on input "number" at bounding box center [391, 356] width 153 height 29
type input "200000000"
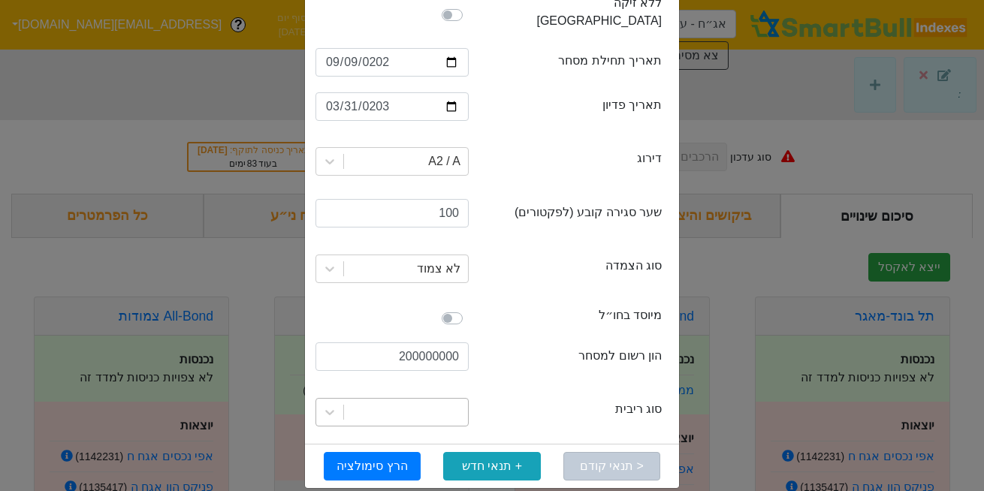
click at [452, 400] on div at bounding box center [406, 412] width 124 height 27
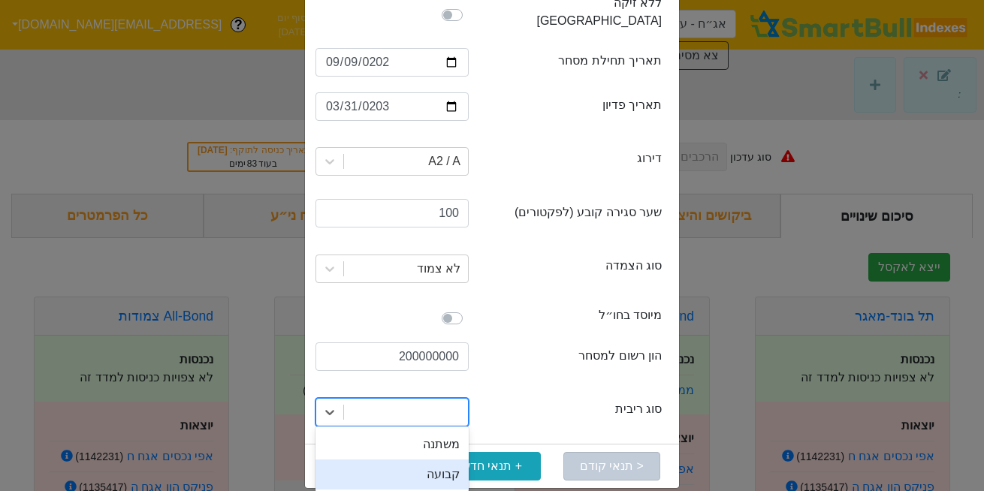
click at [444, 460] on div "קבועה" at bounding box center [391, 475] width 153 height 30
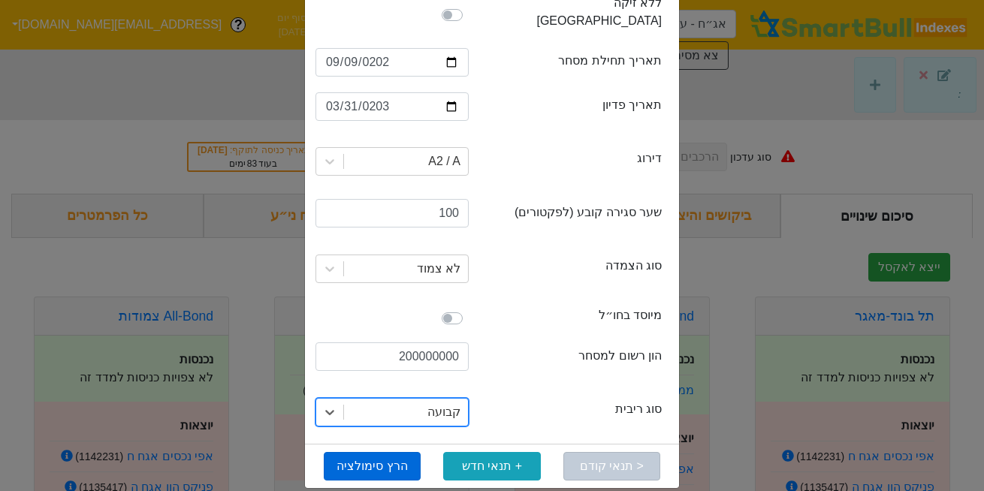
click at [393, 452] on button "הרץ סימולציה" at bounding box center [372, 466] width 97 height 29
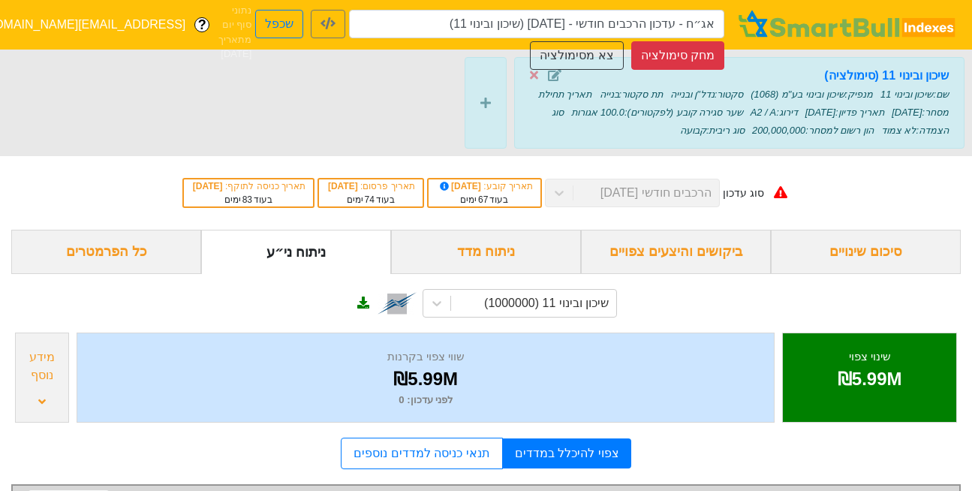
click at [354, 213] on div "סוג עדכון הרכבים חודשי 26/11/2025 תאריך קובע : 10/11/2025 בעוד 67 ימים תאריך פר…" at bounding box center [486, 193] width 972 height 74
click at [272, 25] on button "שכפל" at bounding box center [279, 24] width 48 height 29
type input "אג״ח - עדכון הרכבים חודשי - 26/11/25 (שיכון ובינוי 11) - העתק"
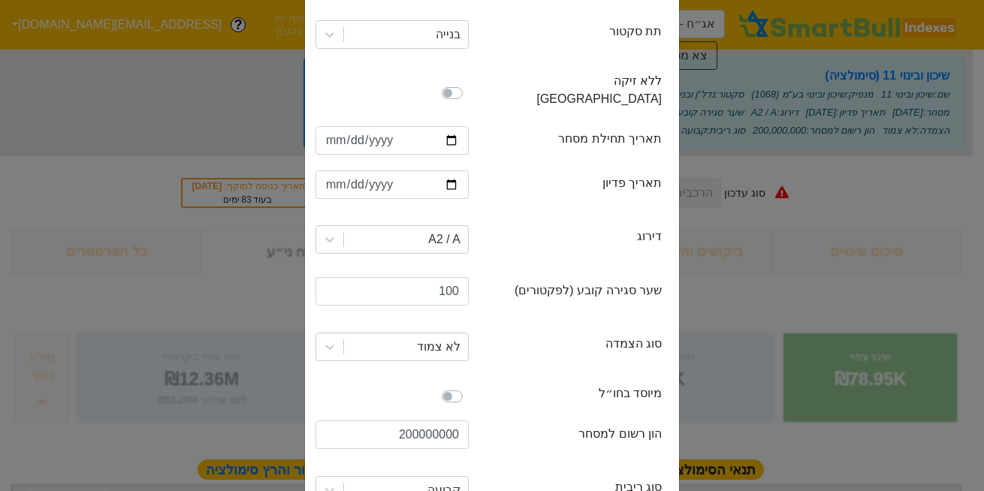
scroll to position [360, 0]
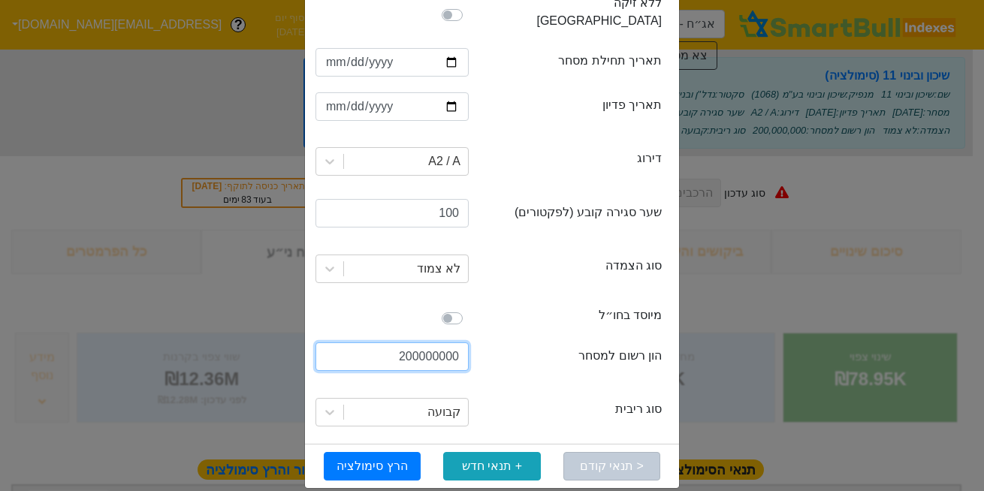
click at [416, 342] on input "200000000" at bounding box center [391, 356] width 153 height 29
type input "270000000"
click at [382, 452] on button "הרץ סימולציה" at bounding box center [372, 466] width 97 height 29
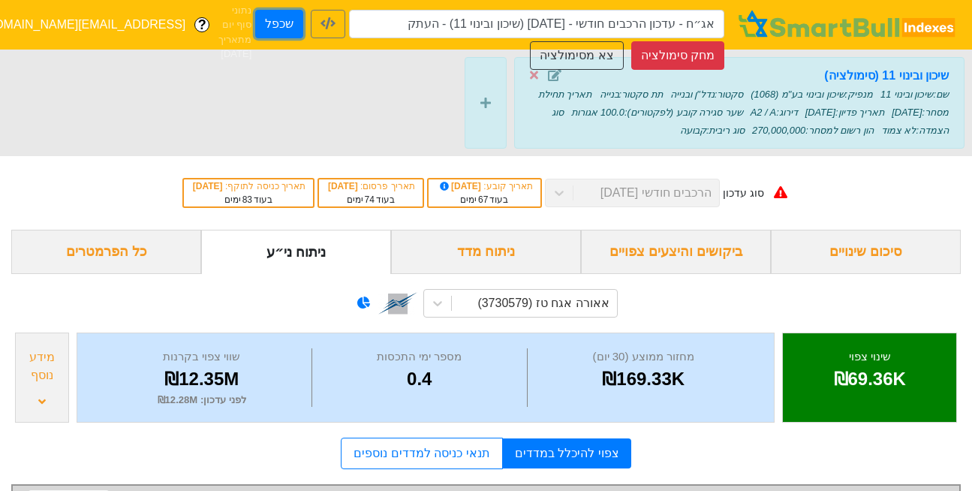
click at [274, 17] on button "שכפל" at bounding box center [279, 24] width 48 height 29
type input "אג״ח - עדכון הרכבים חודשי - 26/11/25 (שיכון ובינוי 11) - העתק - העתק"
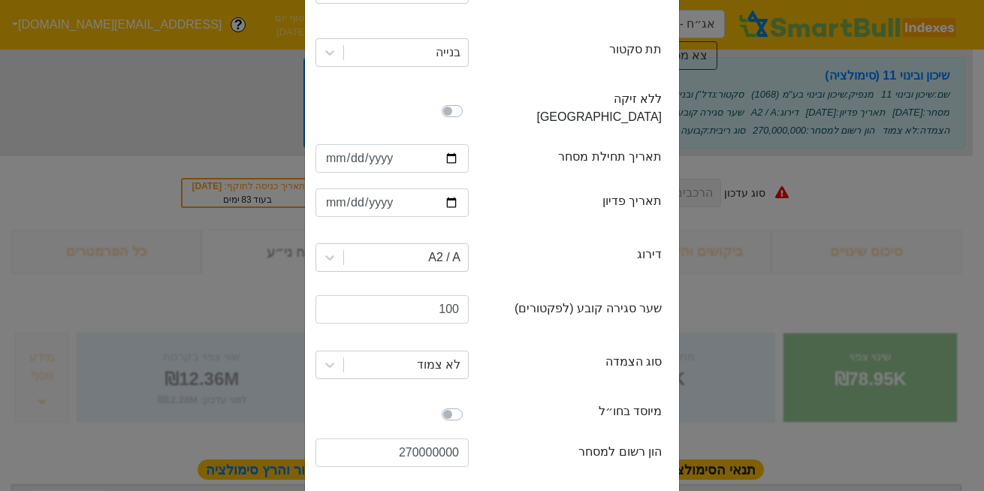
scroll to position [265, 0]
drag, startPoint x: 417, startPoint y: 429, endPoint x: 401, endPoint y: 435, distance: 16.9
click at [401, 437] on input "270000000" at bounding box center [391, 451] width 153 height 29
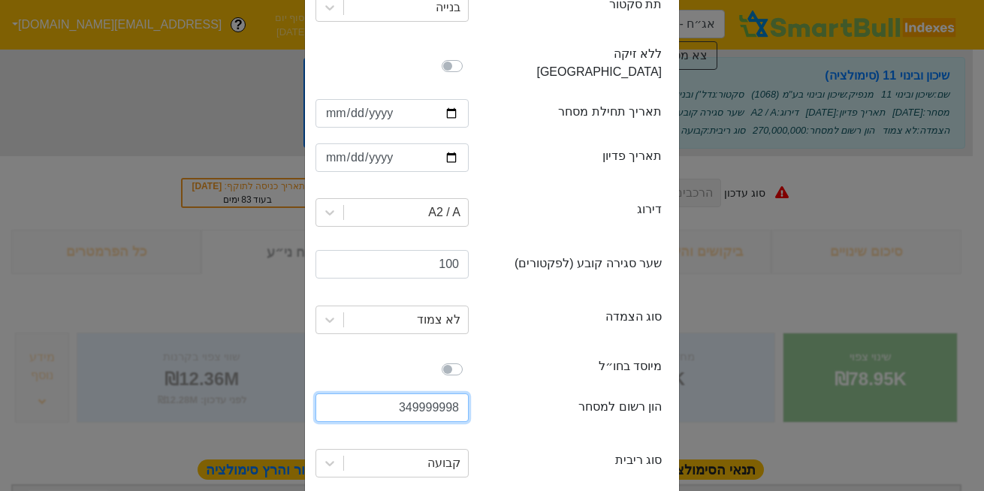
scroll to position [312, 0]
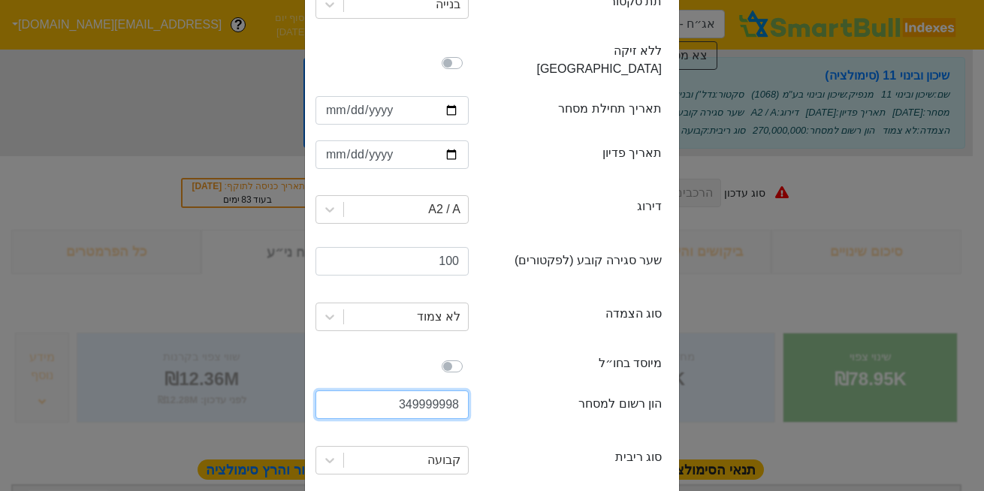
type input "349999998"
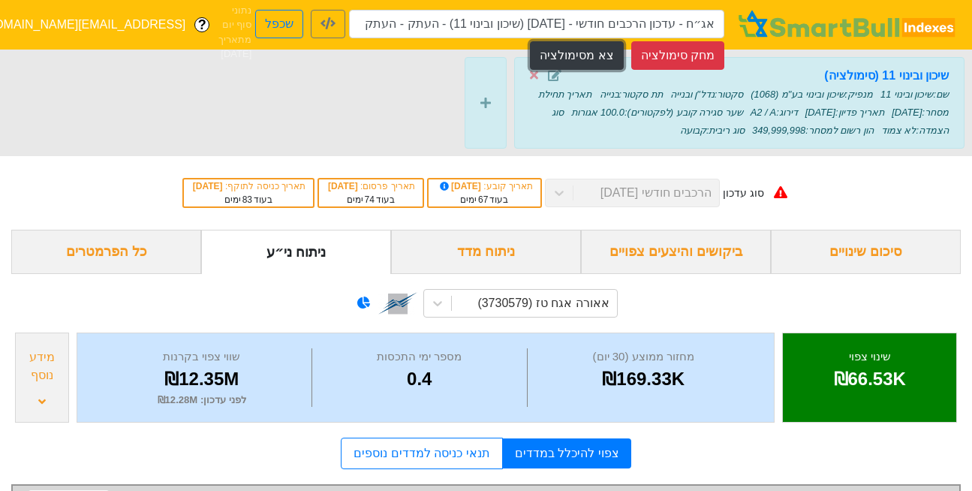
click at [574, 56] on button "צא מסימולציה" at bounding box center [576, 55] width 93 height 29
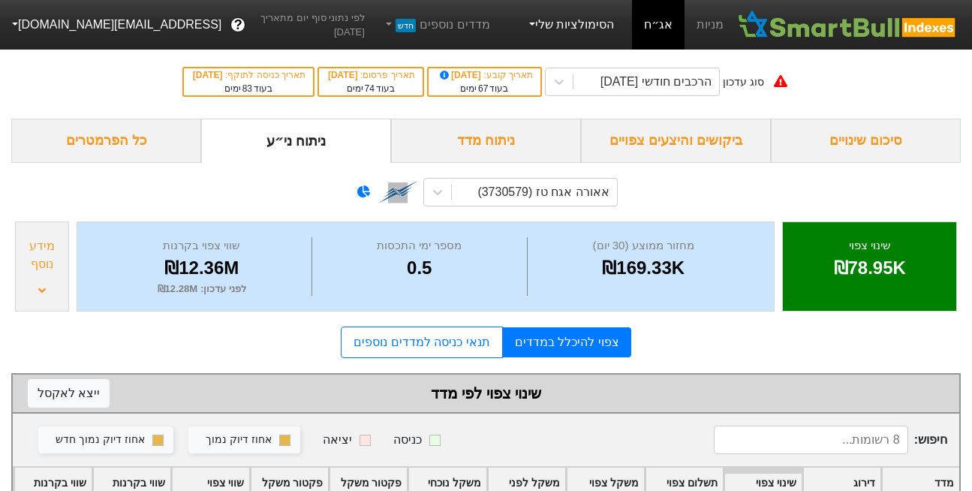
click at [574, 25] on link "הסימולציות שלי" at bounding box center [570, 25] width 101 height 30
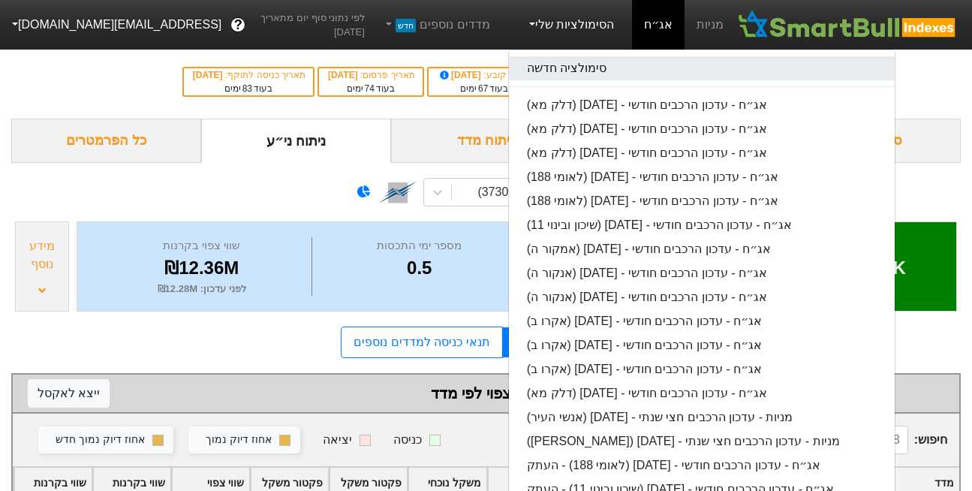
click at [571, 70] on link "סימולציה חדשה" at bounding box center [702, 68] width 386 height 24
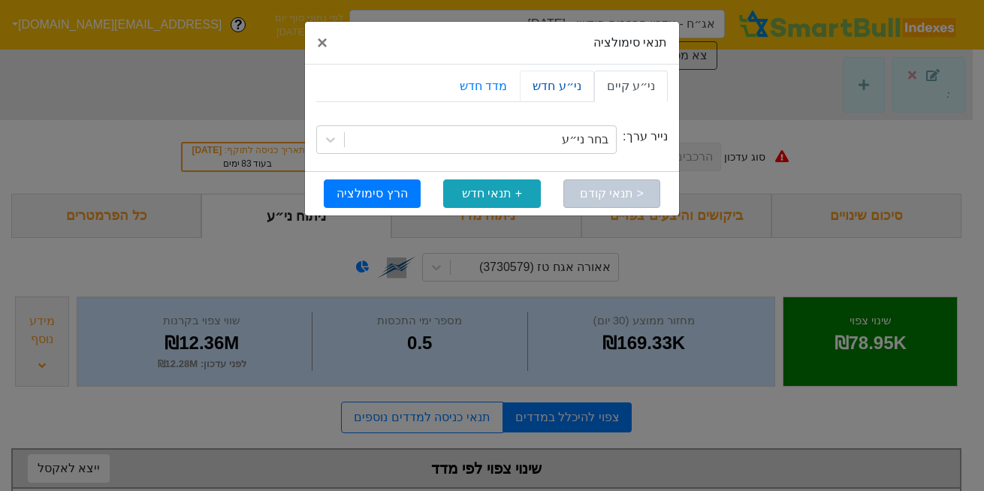
click at [567, 81] on link "ני״ע חדש" at bounding box center [557, 87] width 74 height 32
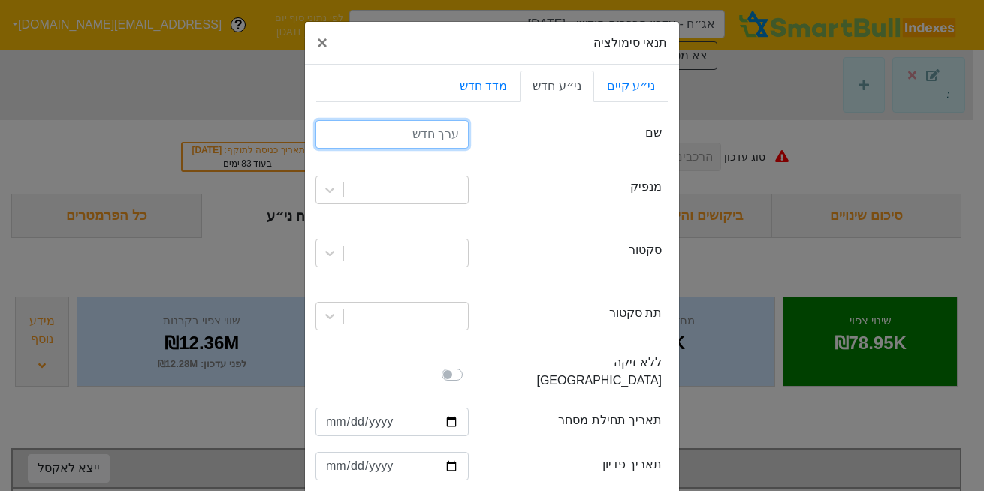
click at [434, 138] on input "text" at bounding box center [391, 134] width 153 height 29
type input "צ"
type input "מיכמן ה"
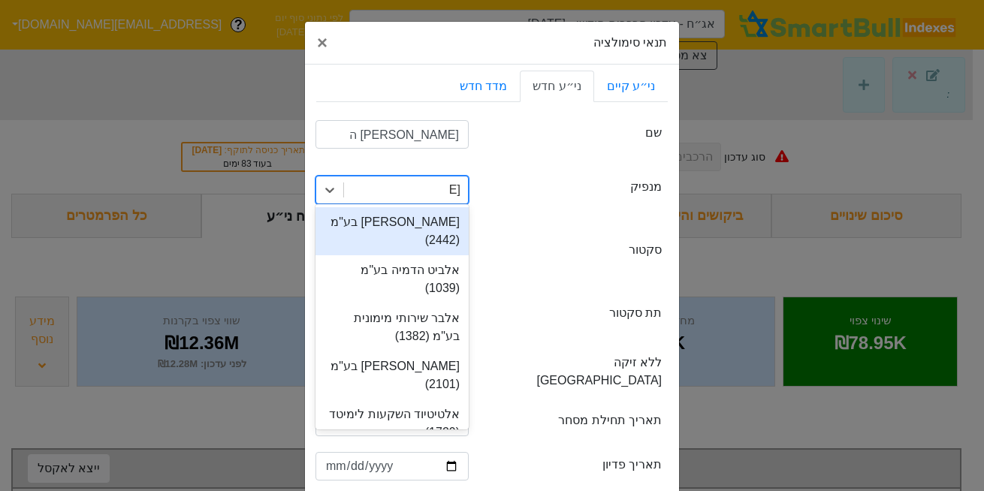
type input "מיכמ"
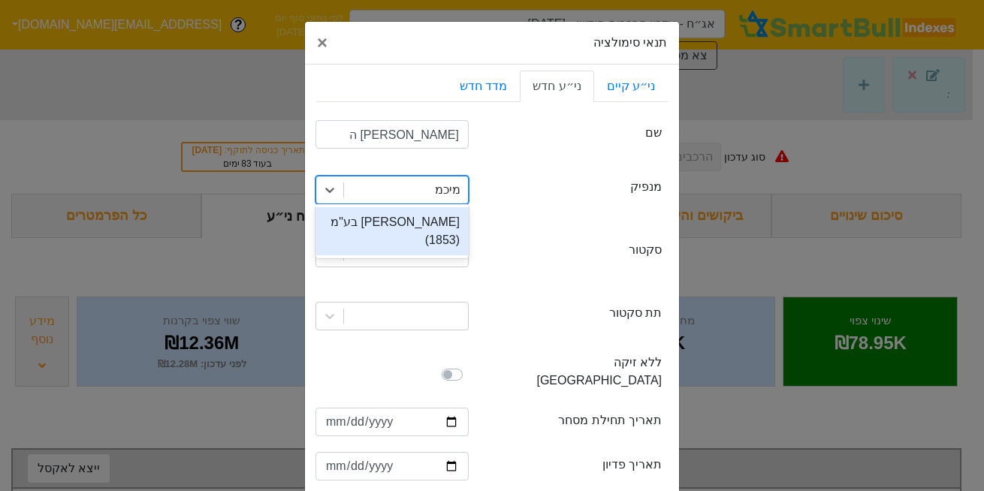
click at [430, 216] on div "מיכמן מימון בע"מ (1853)" at bounding box center [391, 231] width 153 height 48
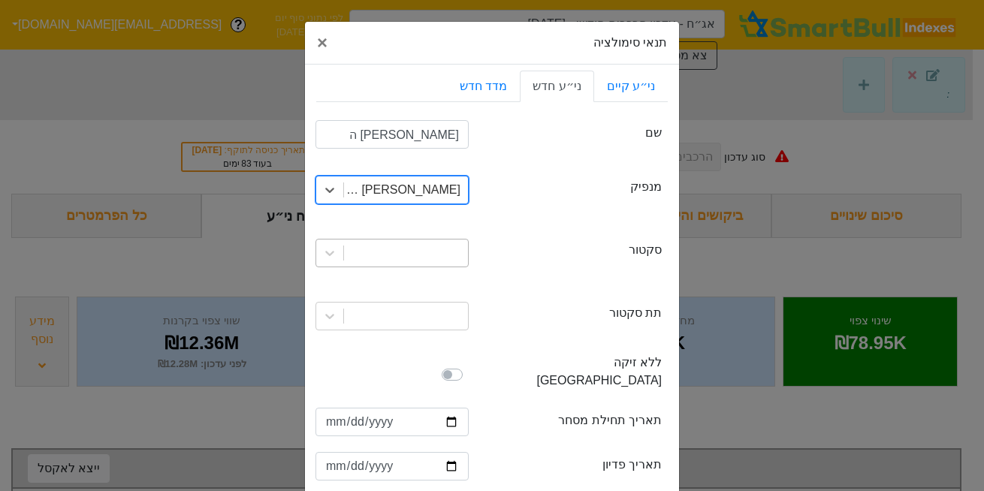
scroll to position [7, 0]
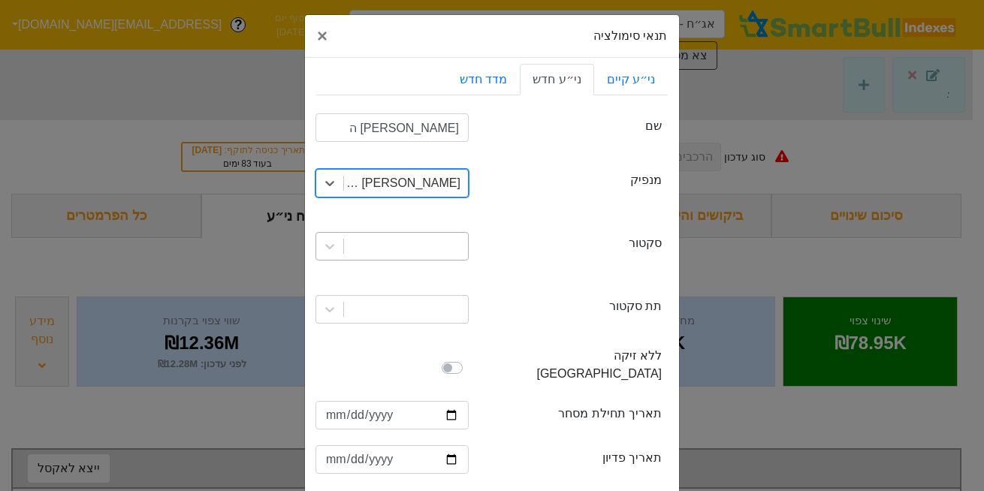
click at [433, 240] on div at bounding box center [406, 246] width 124 height 27
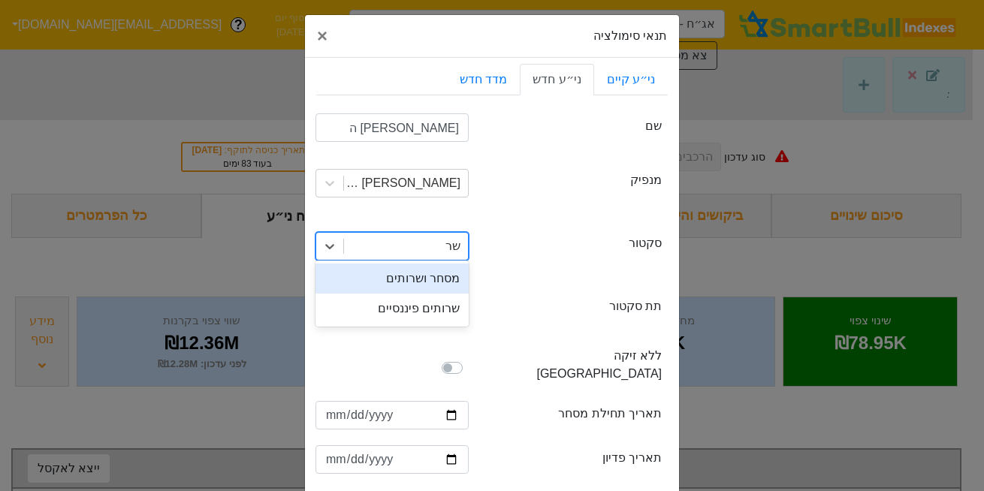
type input "שרו"
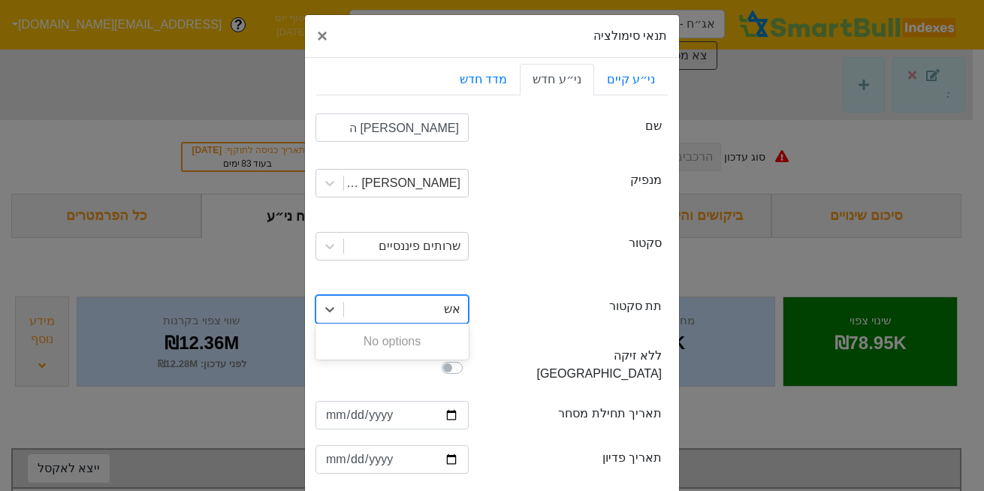
type input "א"
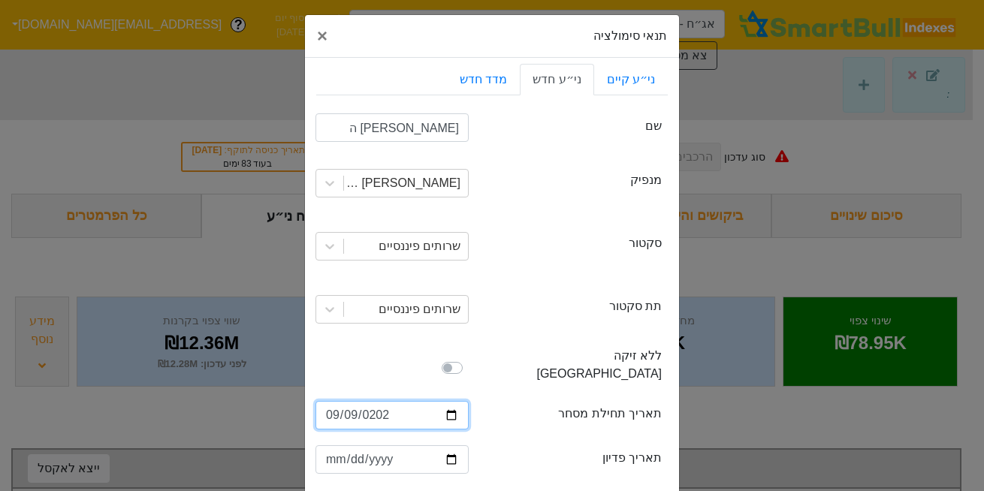
type input "2025-09-09"
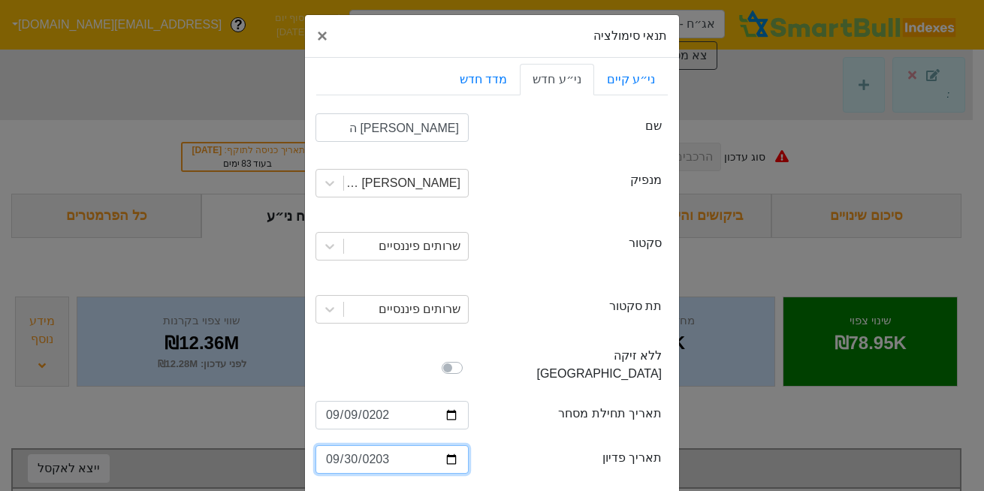
type input "2030-09-30"
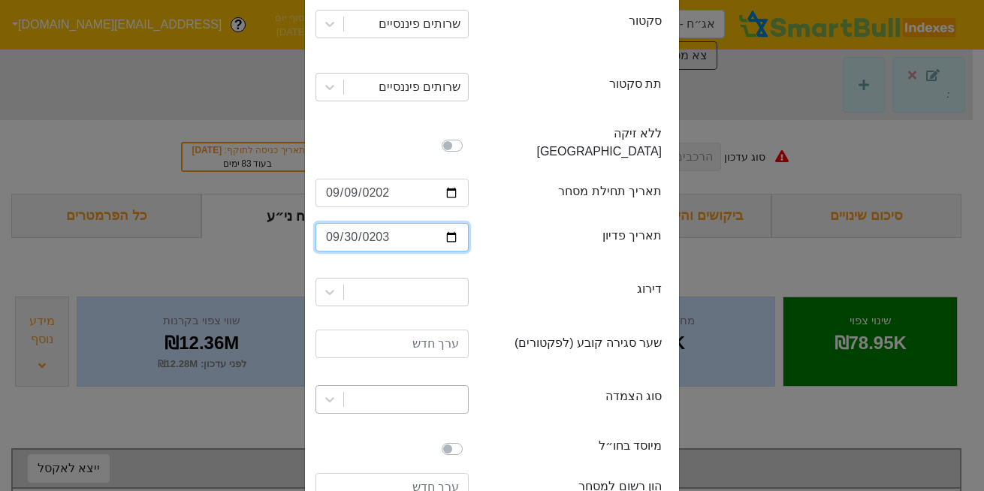
scroll to position [231, 0]
click at [428, 276] on div at bounding box center [391, 290] width 153 height 29
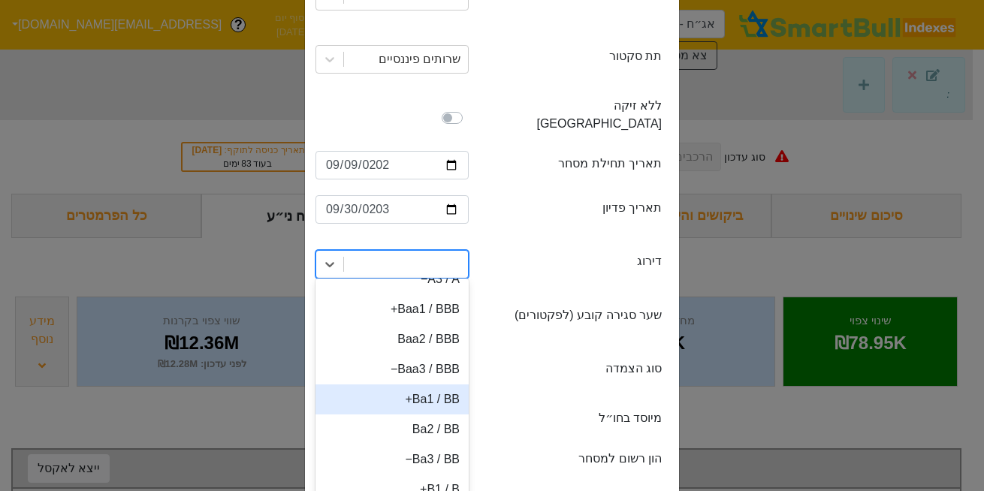
scroll to position [186, 0]
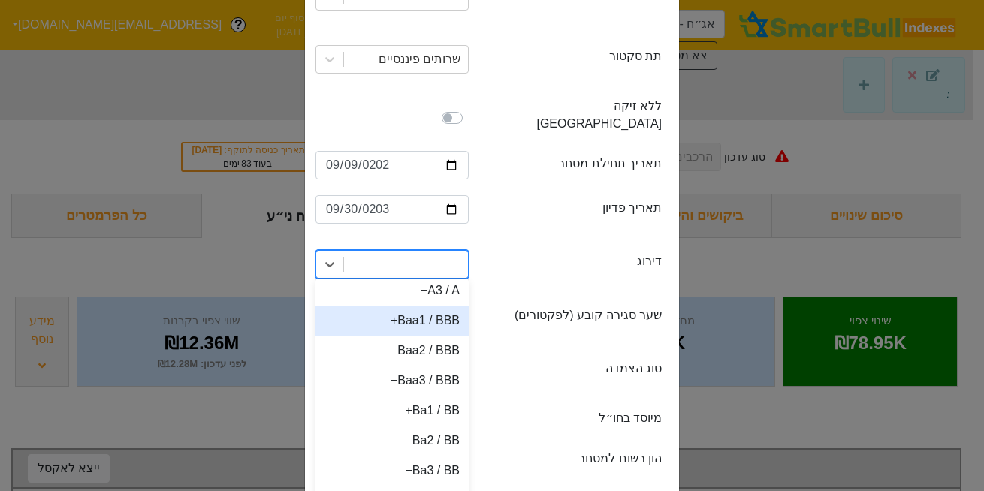
click at [420, 306] on div "Baa1 / BBB+" at bounding box center [391, 321] width 153 height 30
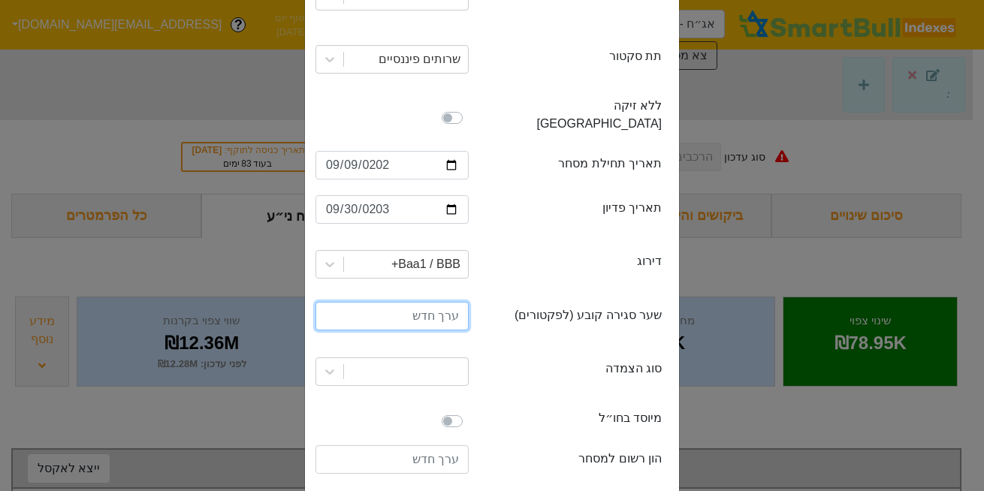
click at [420, 304] on input "number" at bounding box center [391, 316] width 153 height 29
type input "100"
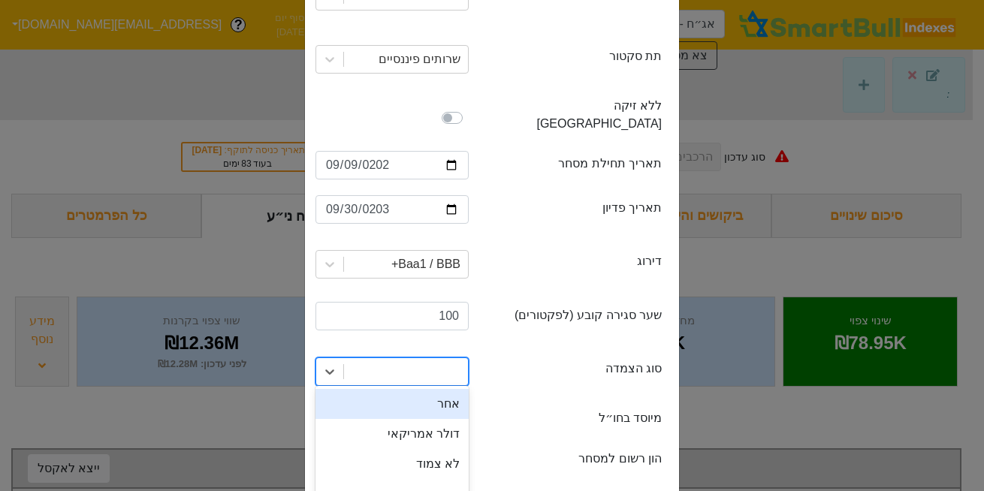
click at [440, 358] on div at bounding box center [406, 371] width 124 height 27
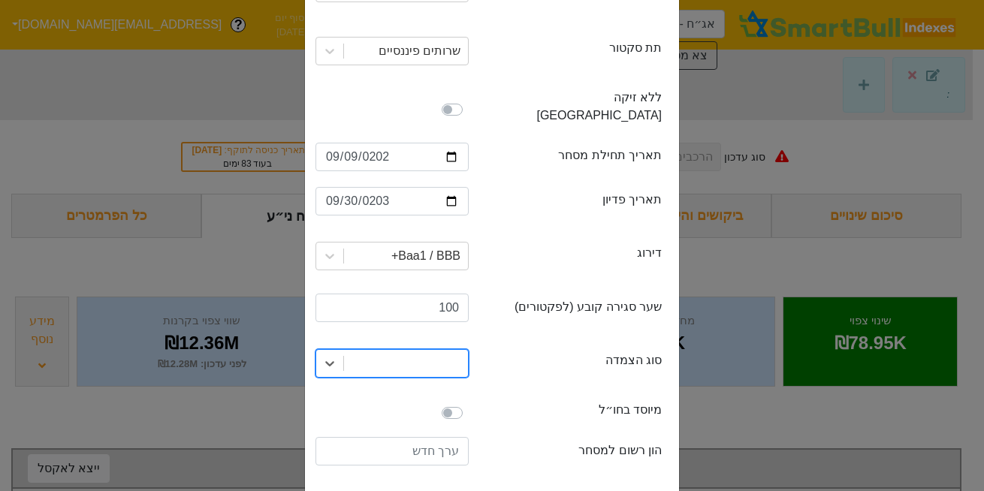
type input "ש"
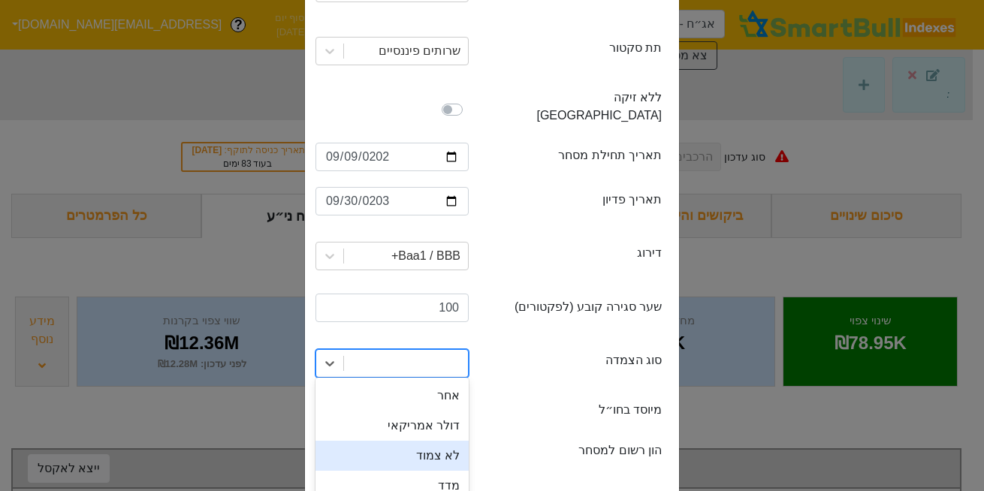
click at [448, 441] on div "לא צמוד" at bounding box center [391, 456] width 153 height 30
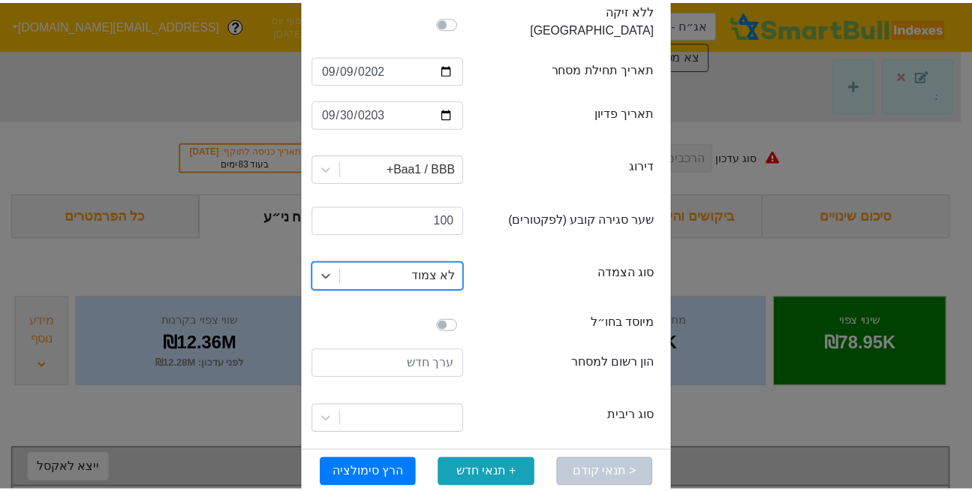
scroll to position [360, 0]
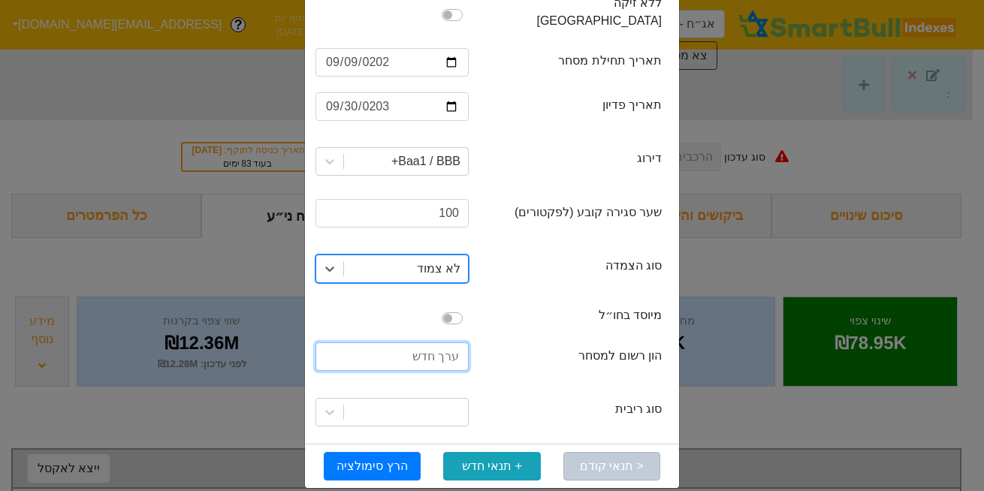
click at [435, 342] on input "number" at bounding box center [391, 356] width 153 height 29
type input "80000000"
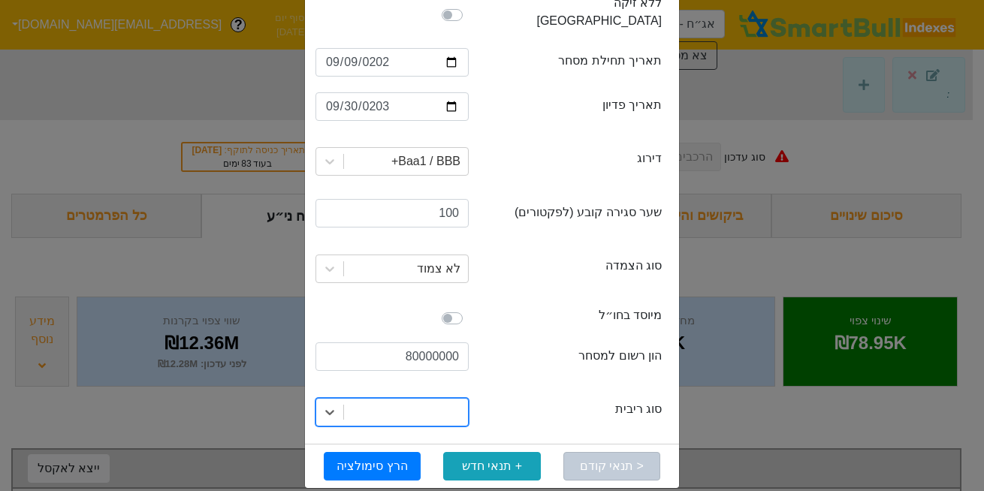
click at [429, 399] on div at bounding box center [406, 412] width 124 height 27
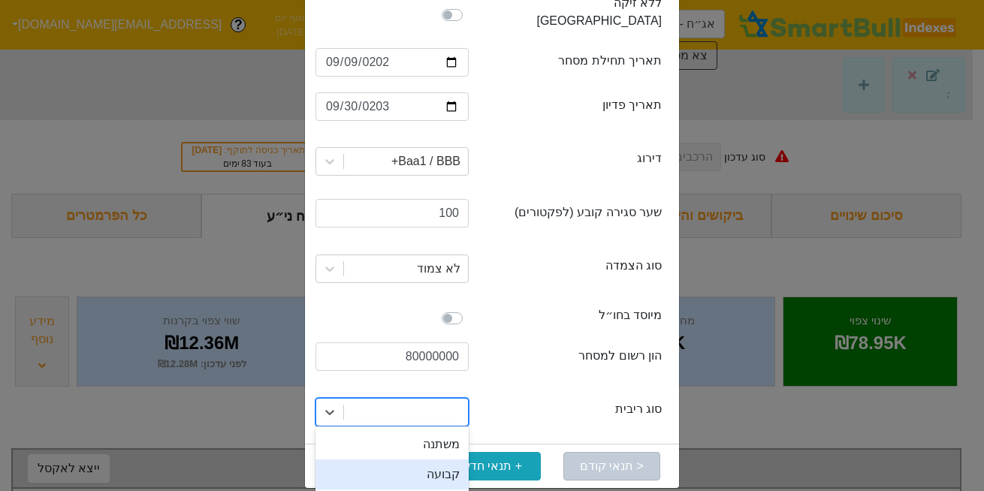
click at [434, 460] on div "קבועה" at bounding box center [391, 475] width 153 height 30
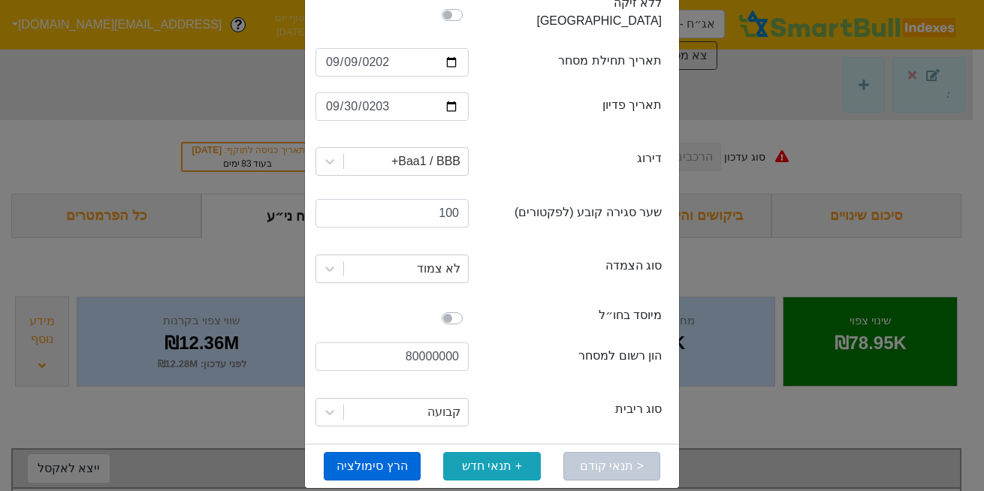
click at [352, 452] on button "הרץ סימולציה" at bounding box center [372, 466] width 97 height 29
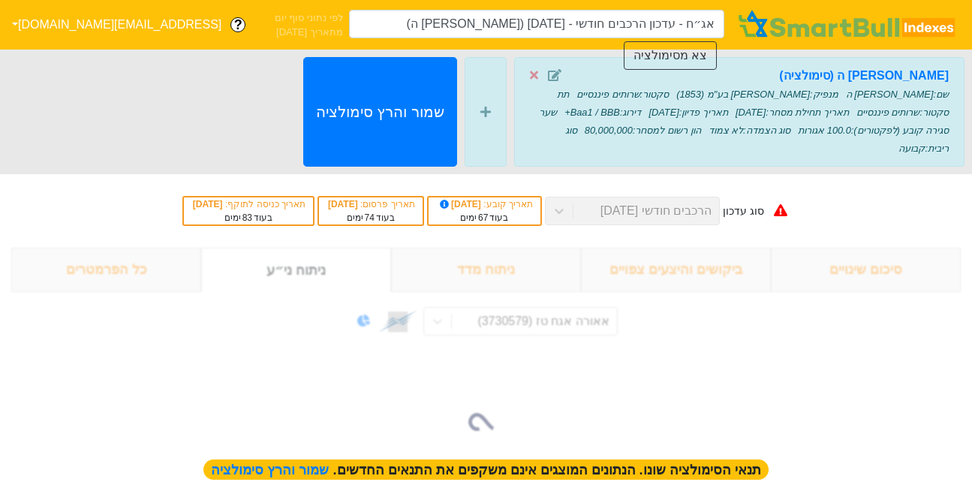
type input "אג״ח - עדכון הרכבים חודשי - 26/11/25 (מיכמן ה)"
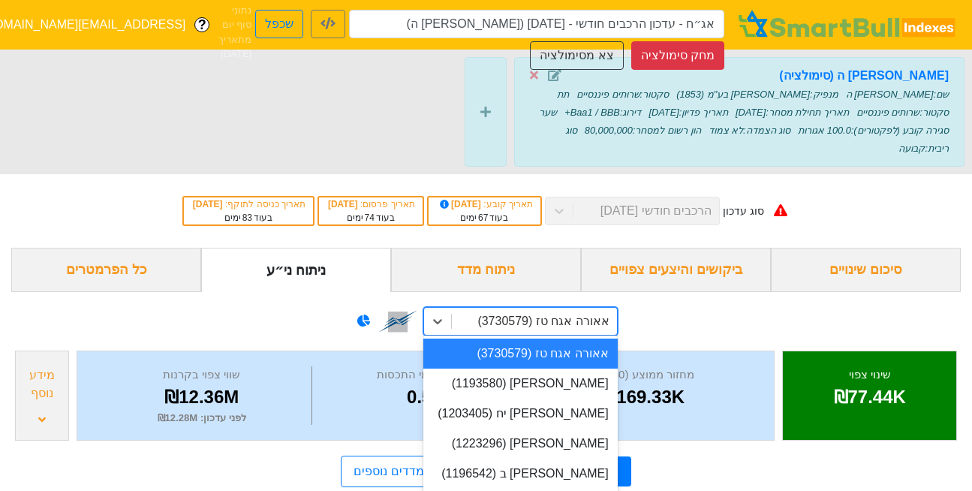
click at [518, 307] on div "option אאורה אגח טז (3730579) focused, 1 of 915. 915 results available. Use Up …" at bounding box center [521, 321] width 194 height 29
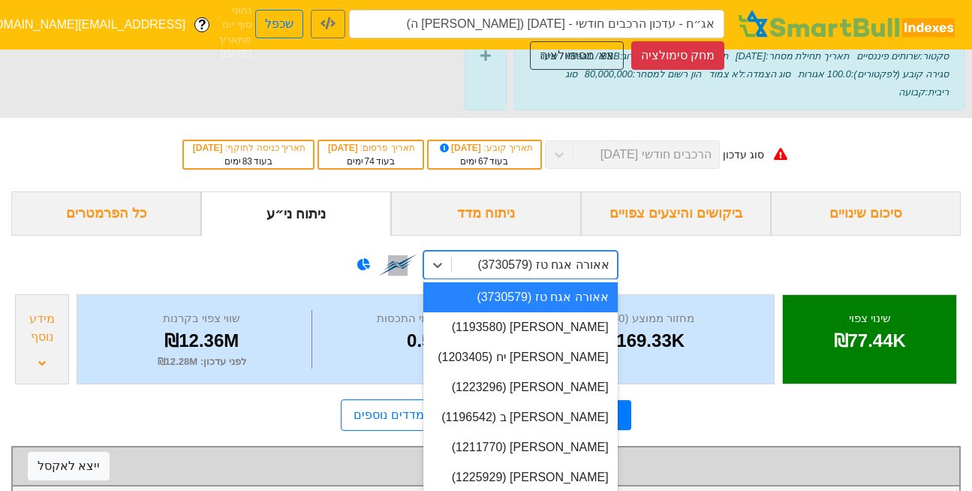
scroll to position [57, 0]
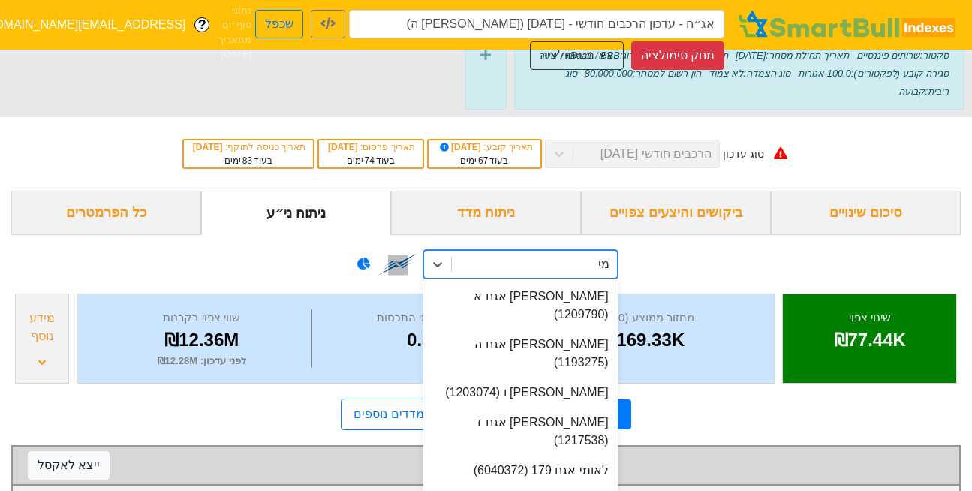
type input "מיכ"
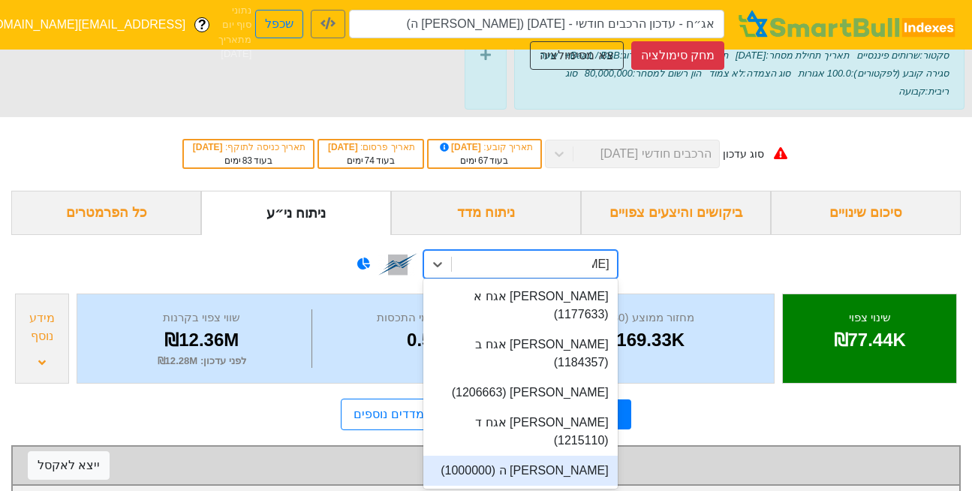
click at [553, 456] on div "מיכמן ה (1000000)" at bounding box center [521, 471] width 194 height 30
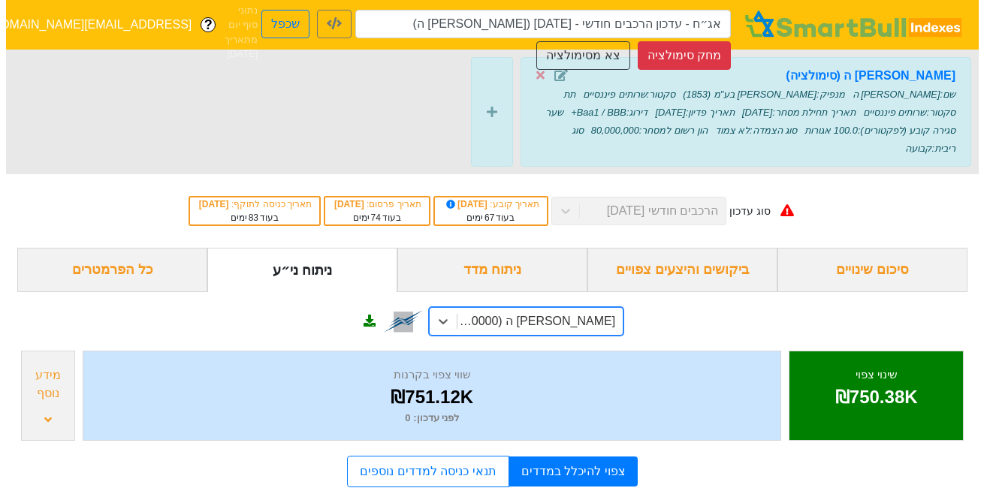
scroll to position [10, 0]
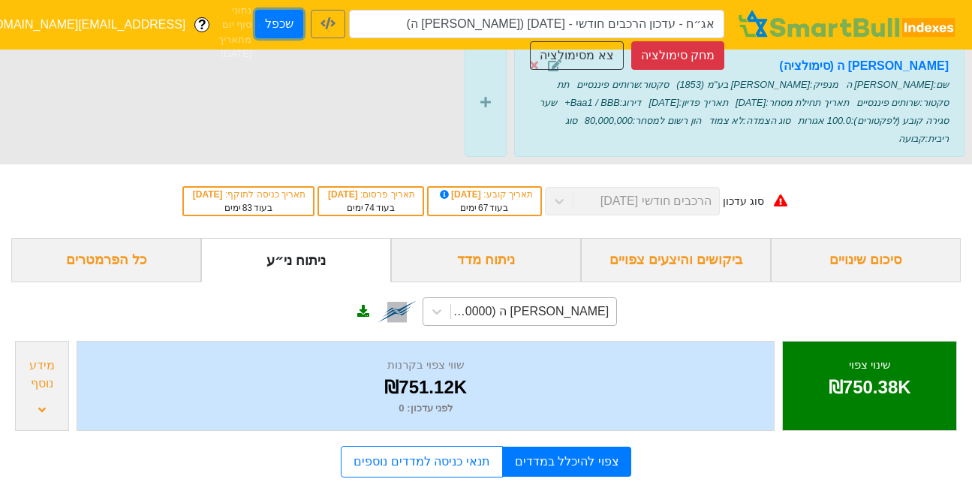
click at [288, 26] on button "שכפל" at bounding box center [279, 24] width 48 height 29
type input "אג״ח - עדכון הרכבים חודשי - 26/11/25 (מיכמן ה) - העתק"
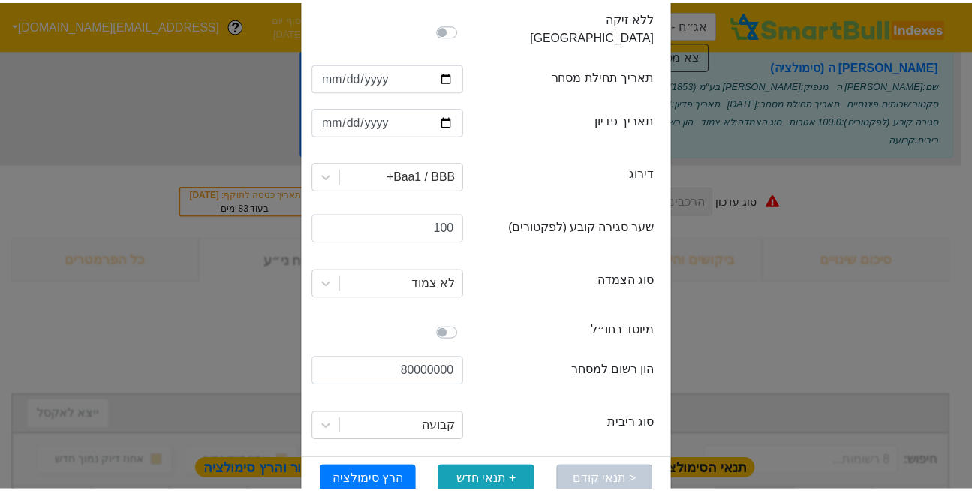
scroll to position [348, 0]
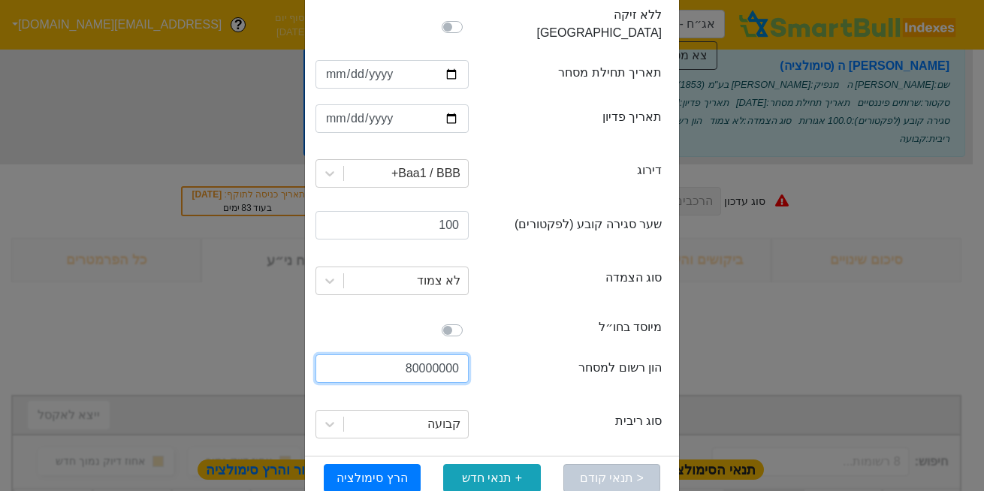
drag, startPoint x: 425, startPoint y: 345, endPoint x: 410, endPoint y: 345, distance: 15.0
click at [410, 354] on input "80000000" at bounding box center [391, 368] width 153 height 29
type input "90000000"
click at [392, 464] on button "הרץ סימולציה" at bounding box center [372, 478] width 97 height 29
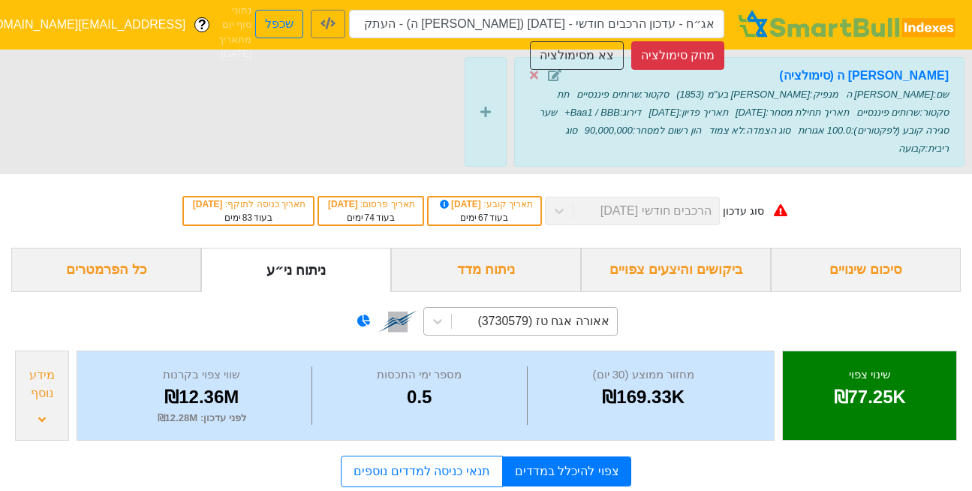
click at [534, 313] on div "אאורה אגח טז (3730579)" at bounding box center [521, 321] width 194 height 29
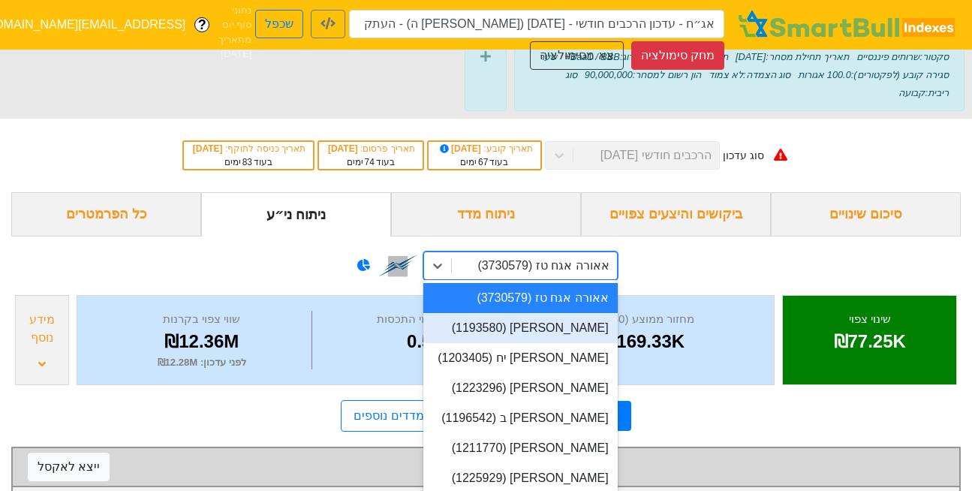
scroll to position [57, 0]
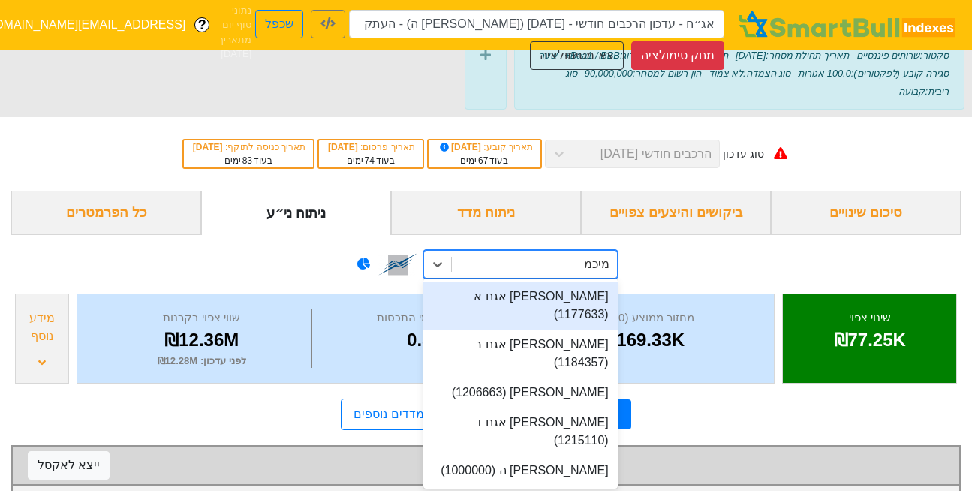
type input "מיכמן"
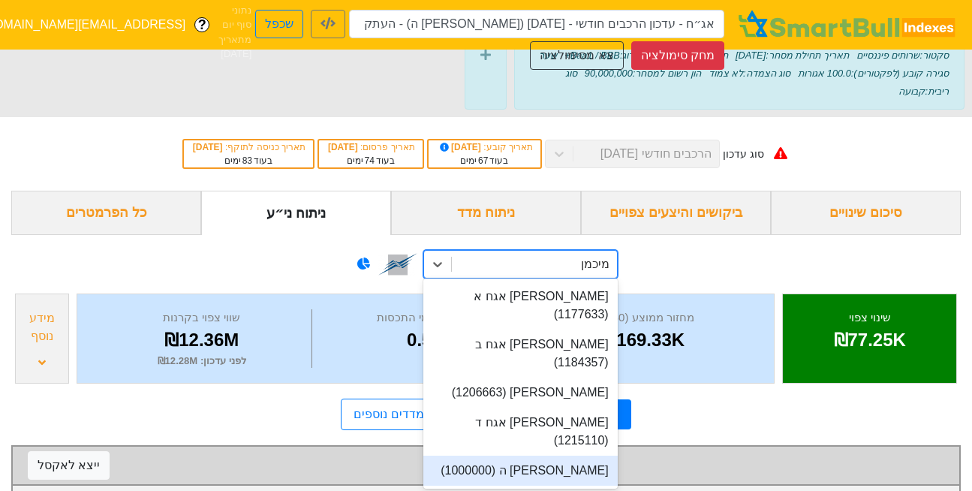
click at [554, 456] on div "מיכמן ה (1000000)" at bounding box center [521, 471] width 194 height 30
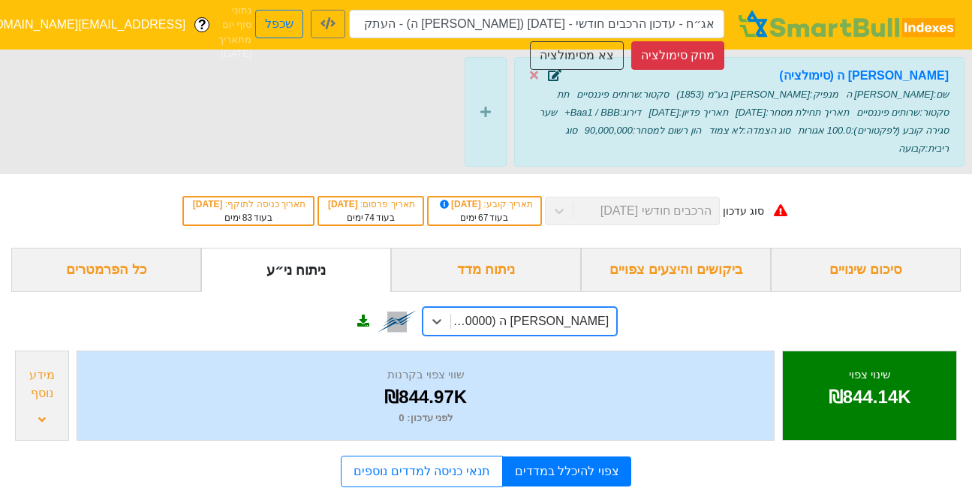
click at [554, 74] on icon at bounding box center [555, 75] width 14 height 12
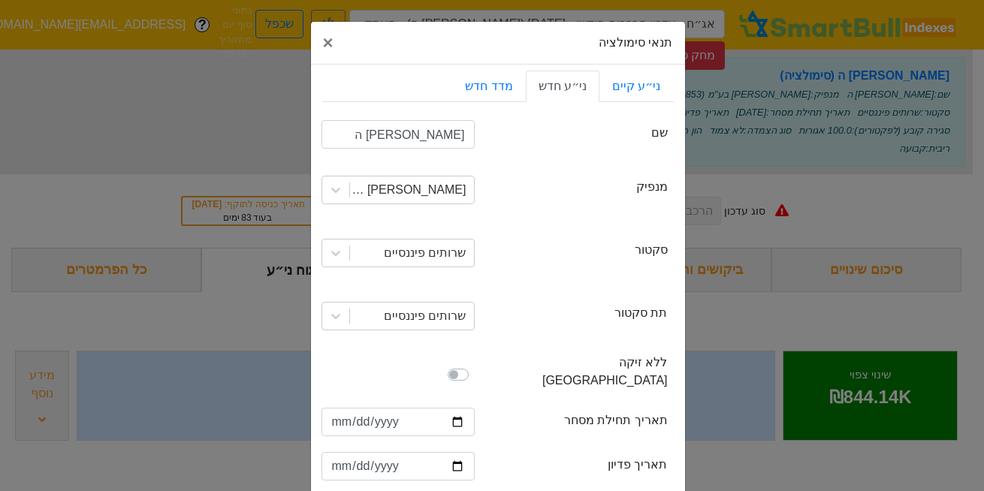
scroll to position [360, 0]
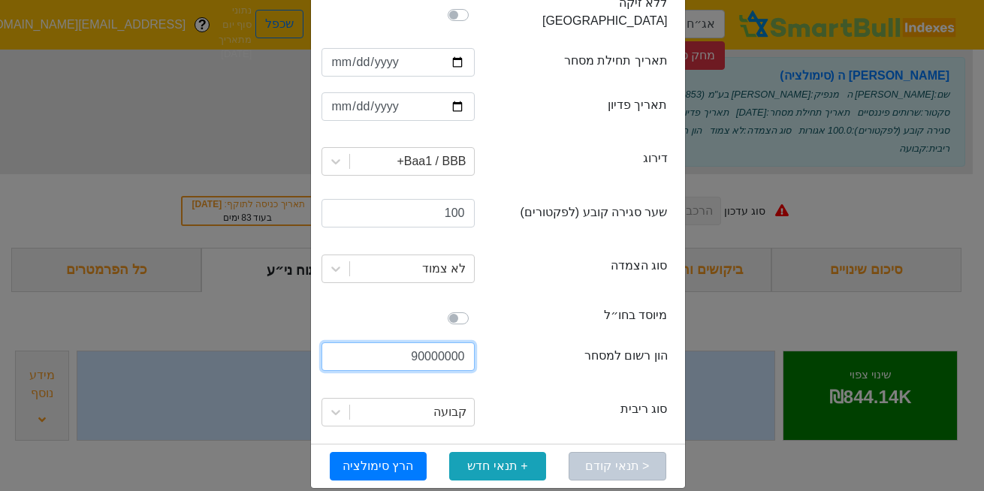
drag, startPoint x: 427, startPoint y: 335, endPoint x: 412, endPoint y: 339, distance: 16.2
click at [412, 342] on input "90000000" at bounding box center [397, 356] width 153 height 29
type input "100000000"
click at [382, 452] on button "הרץ סימולציה" at bounding box center [378, 466] width 97 height 29
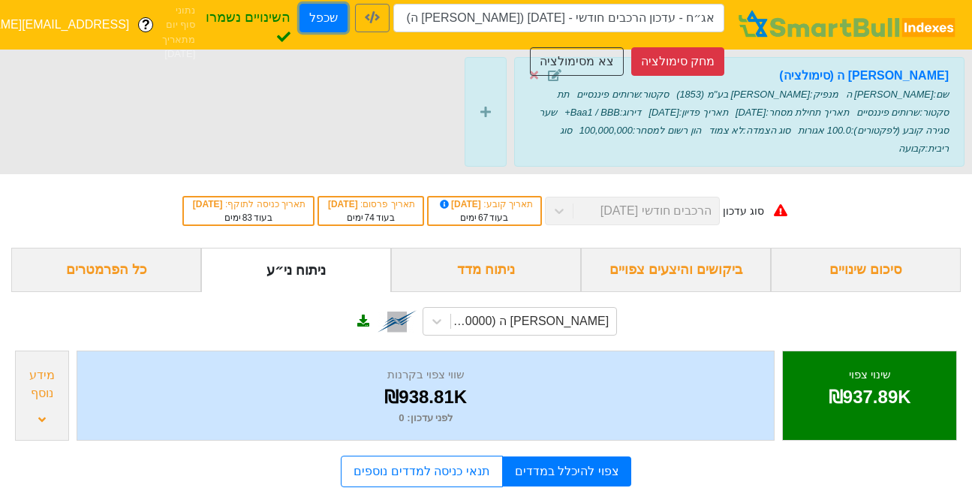
click at [326, 20] on button "שכפל" at bounding box center [324, 18] width 48 height 29
type input "אג״ח - עדכון הרכבים חודשי - 26/11/25 (מיכמן ה) - העתק - העתק"
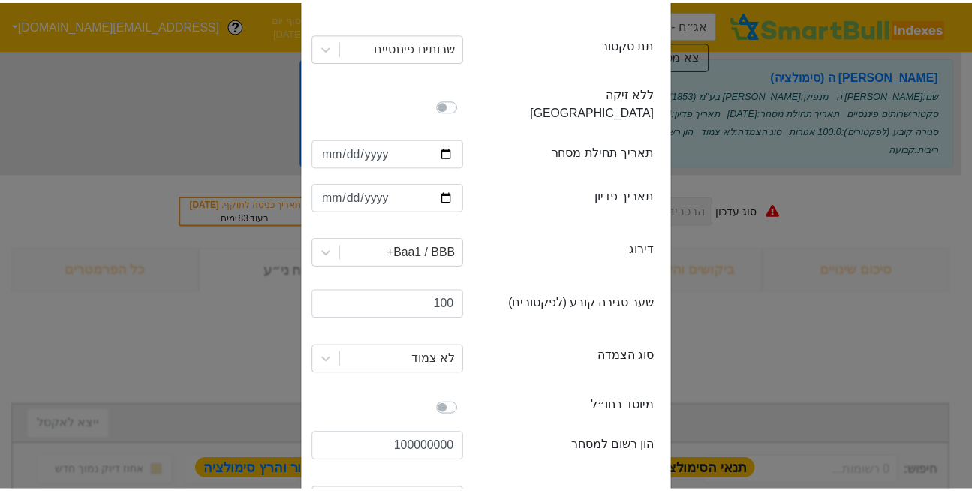
scroll to position [360, 0]
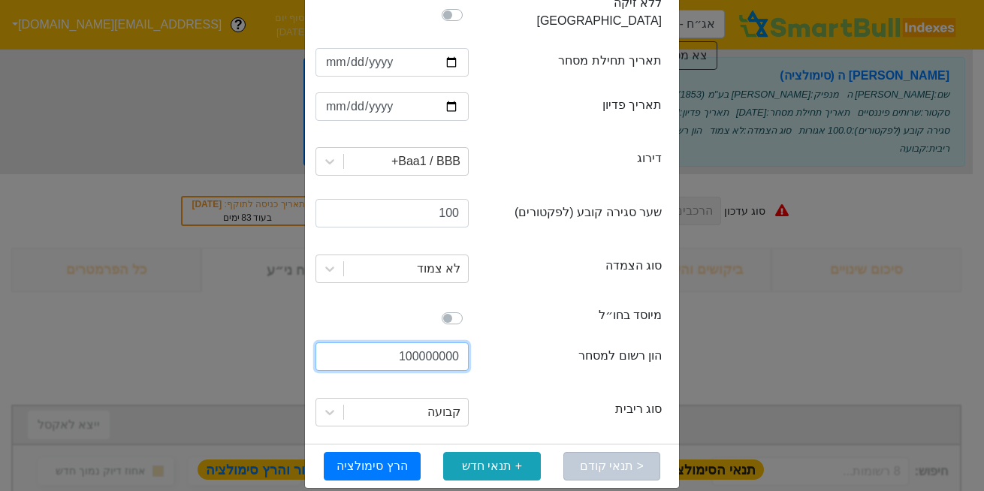
click at [413, 342] on input "100000000" at bounding box center [391, 356] width 153 height 29
type input "120000000"
click at [378, 452] on button "הרץ סימולציה" at bounding box center [372, 466] width 97 height 29
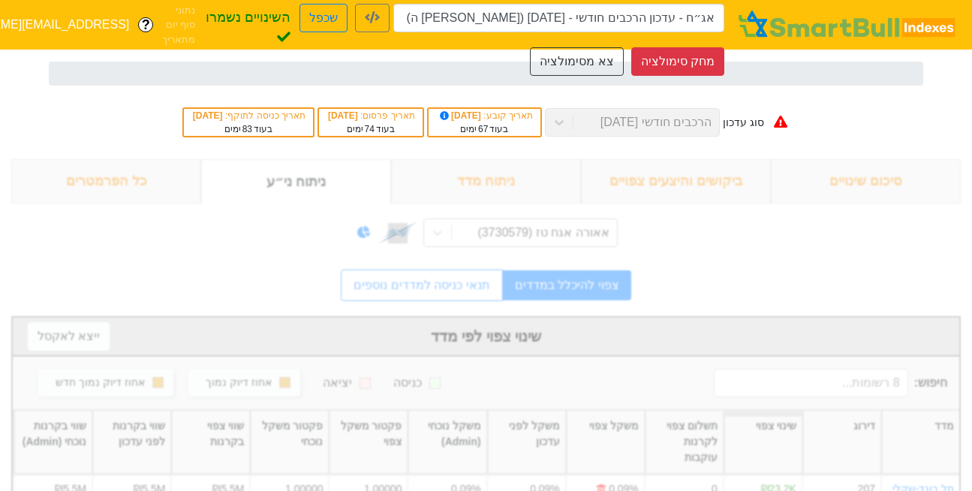
click at [564, 228] on div "אאורה אגח טז (3730579)" at bounding box center [543, 233] width 131 height 18
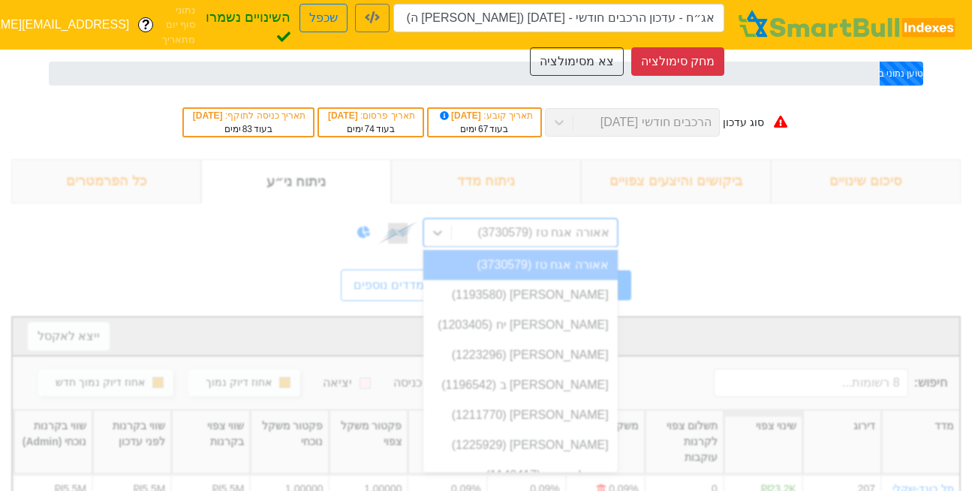
click at [751, 202] on div "ביקושים והיצעים צפויים" at bounding box center [676, 181] width 190 height 44
